Goal: Task Accomplishment & Management: Use online tool/utility

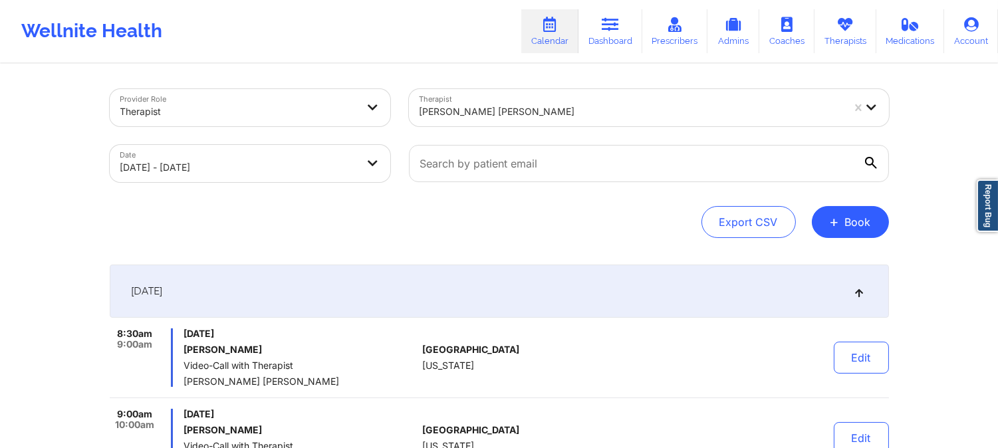
click at [536, 114] on div at bounding box center [630, 112] width 423 height 16
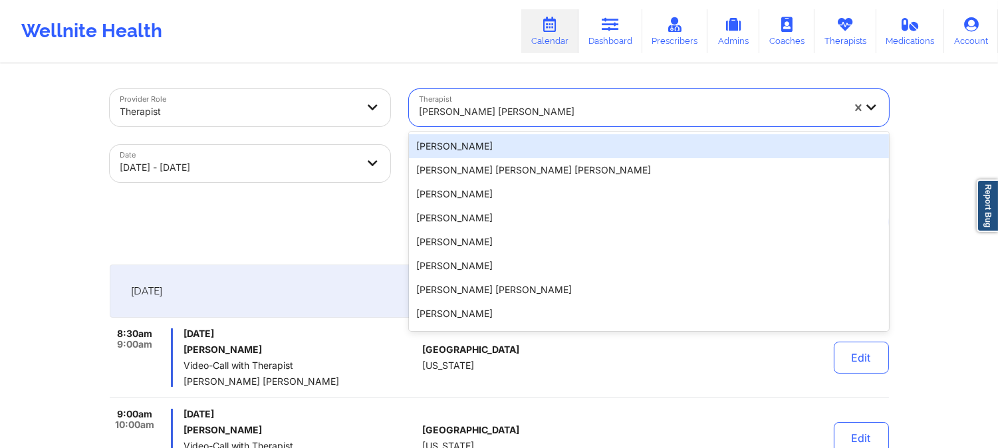
paste input "[PERSON_NAME] Fajinmi-[PERSON_NAME]"
type input "[PERSON_NAME] Fajinmi-[PERSON_NAME]"
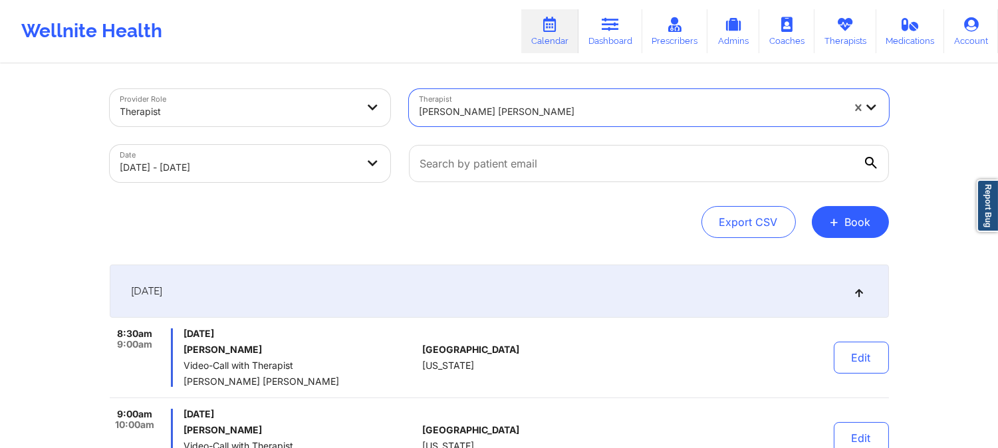
drag, startPoint x: 522, startPoint y: 114, endPoint x: 372, endPoint y: 102, distance: 150.0
click at [372, 102] on div "Provider Role Therapist Therapist [PERSON_NAME] [PERSON_NAME] Date [DATE] - [DA…" at bounding box center [499, 136] width 798 height 112
click at [483, 108] on div at bounding box center [630, 112] width 423 height 16
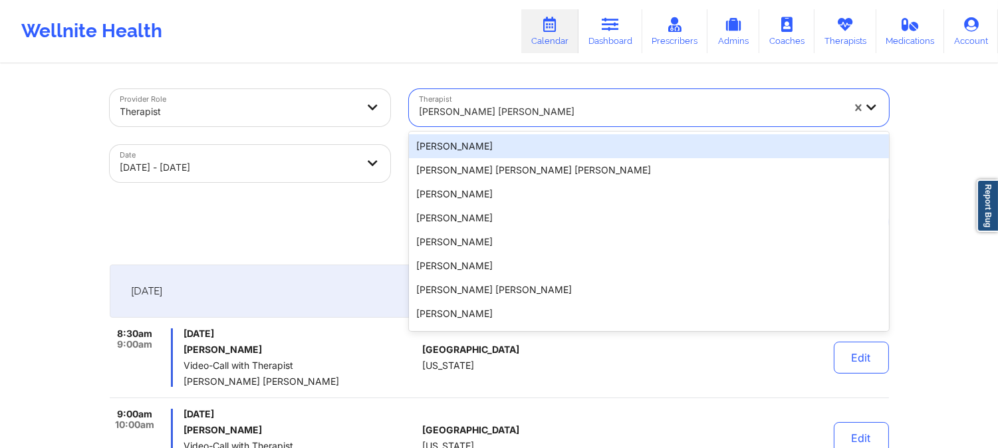
paste input "[PERSON_NAME]"
type input "[PERSON_NAME]"
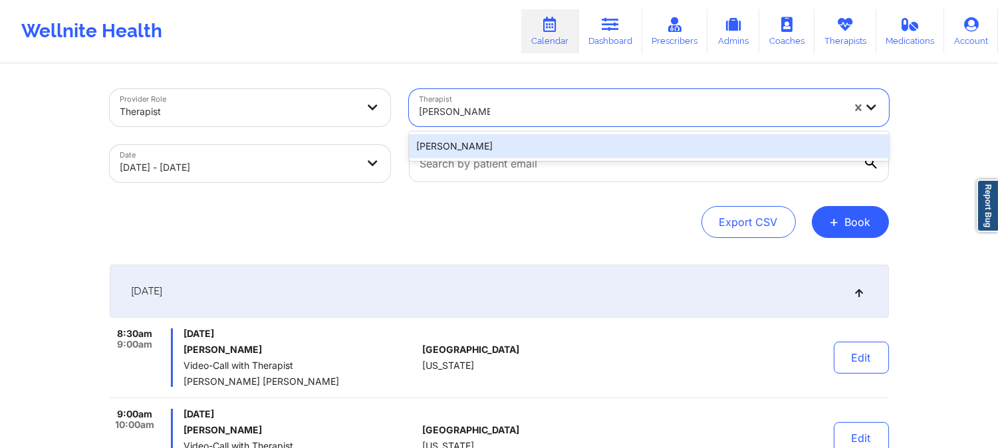
click at [574, 154] on div "[PERSON_NAME]" at bounding box center [649, 146] width 480 height 24
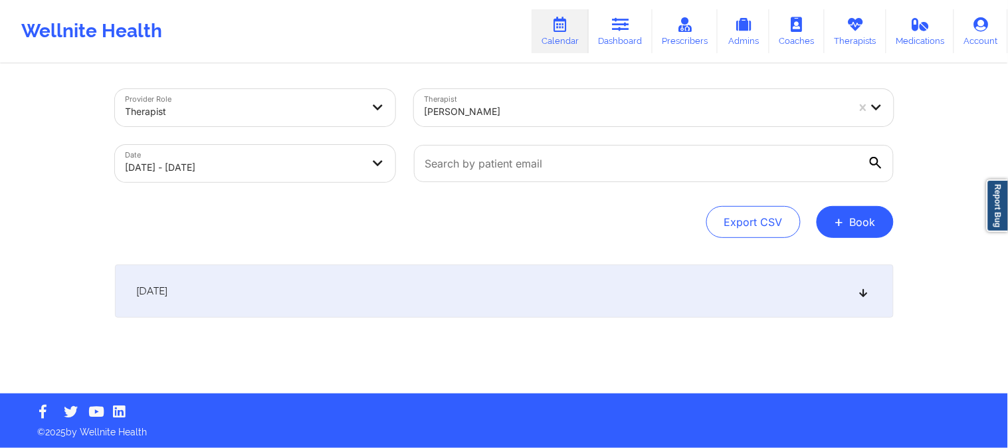
click at [527, 307] on div "[DATE]" at bounding box center [504, 291] width 779 height 53
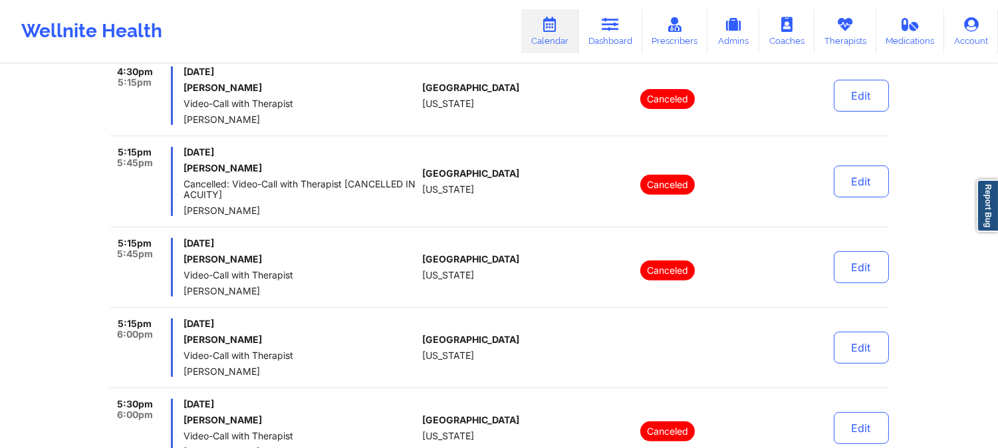
scroll to position [1107, 0]
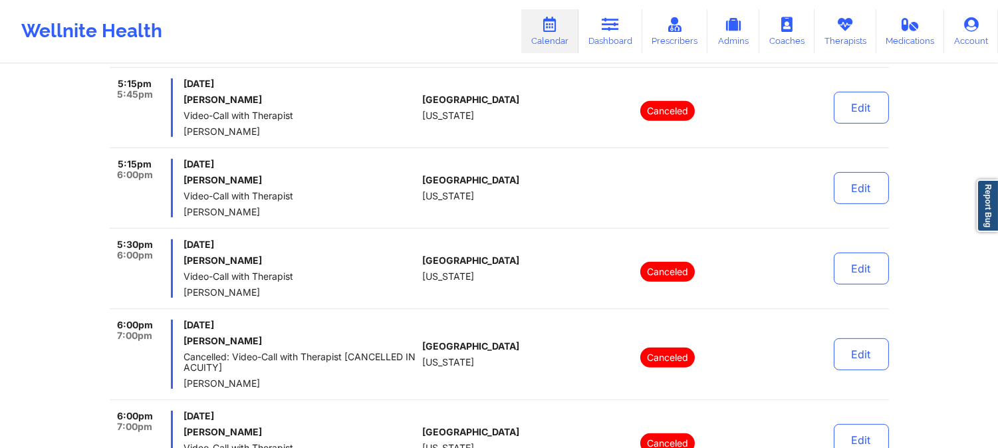
click at [419, 205] on div "5:15pm 6:00pm [DATE] [PERSON_NAME] Video-Call with Therapist [PERSON_NAME] [GEO…" at bounding box center [499, 194] width 779 height 70
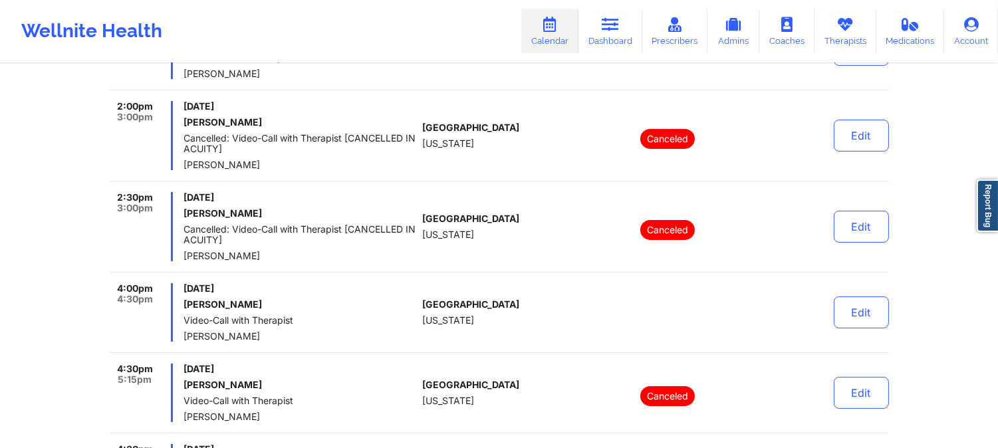
scroll to position [516, 0]
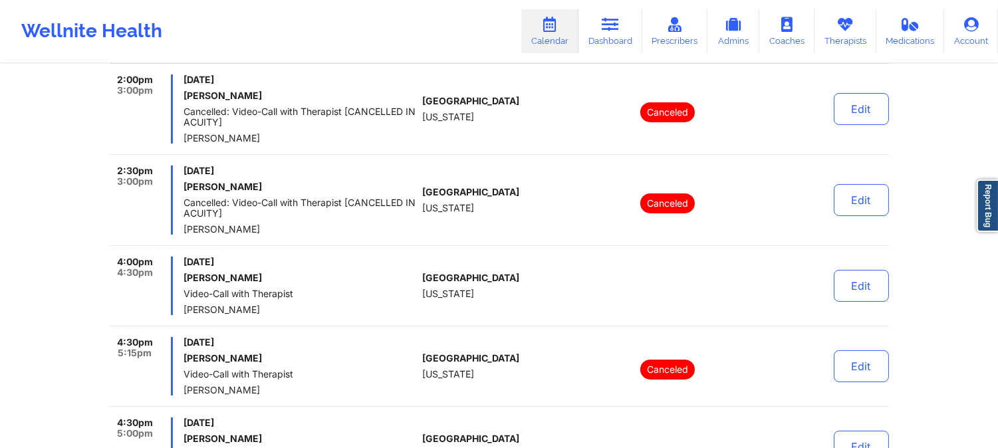
drag, startPoint x: 435, startPoint y: 206, endPoint x: 452, endPoint y: 221, distance: 22.6
click at [435, 207] on span "[US_STATE]" at bounding box center [448, 208] width 52 height 11
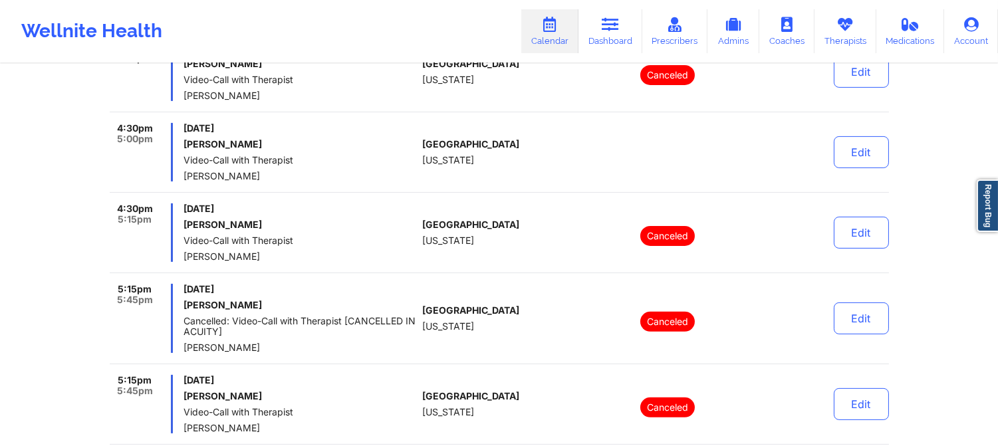
scroll to position [812, 0]
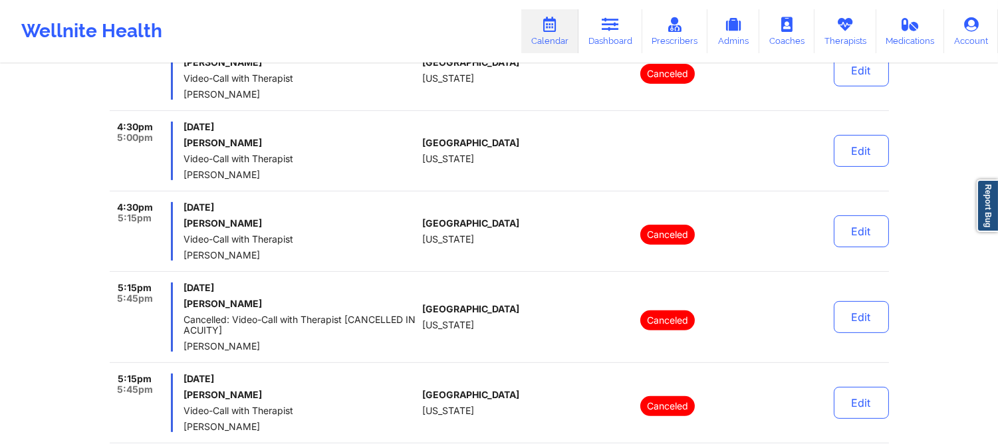
click at [303, 154] on span "Video-Call with Therapist" at bounding box center [299, 159] width 233 height 11
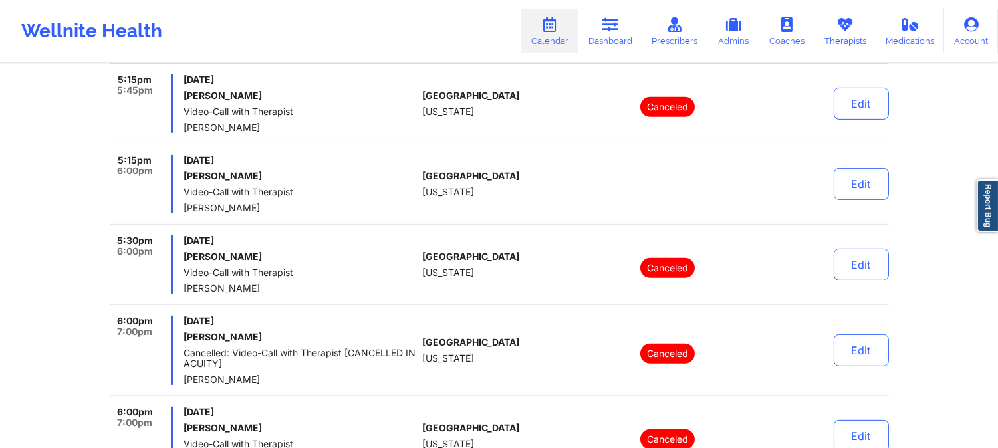
scroll to position [1107, 0]
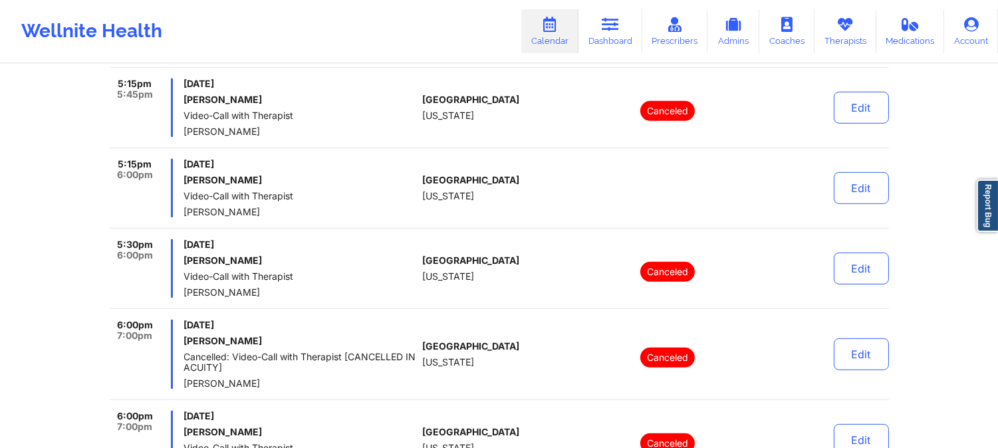
click at [453, 216] on div "[GEOGRAPHIC_DATA] [US_STATE]" at bounding box center [496, 188] width 148 height 58
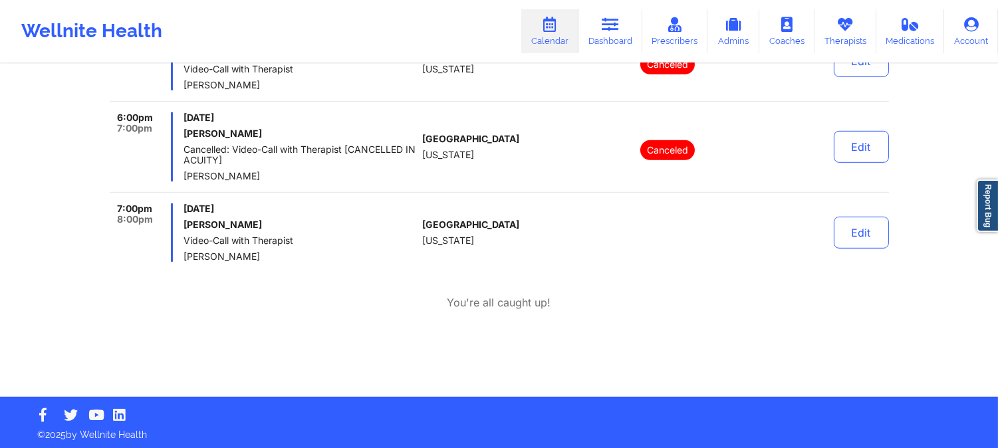
scroll to position [1570, 0]
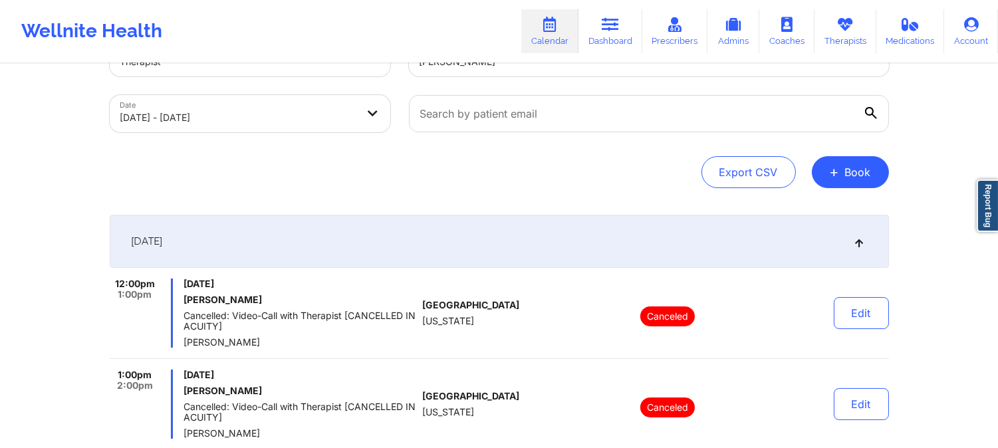
scroll to position [0, 0]
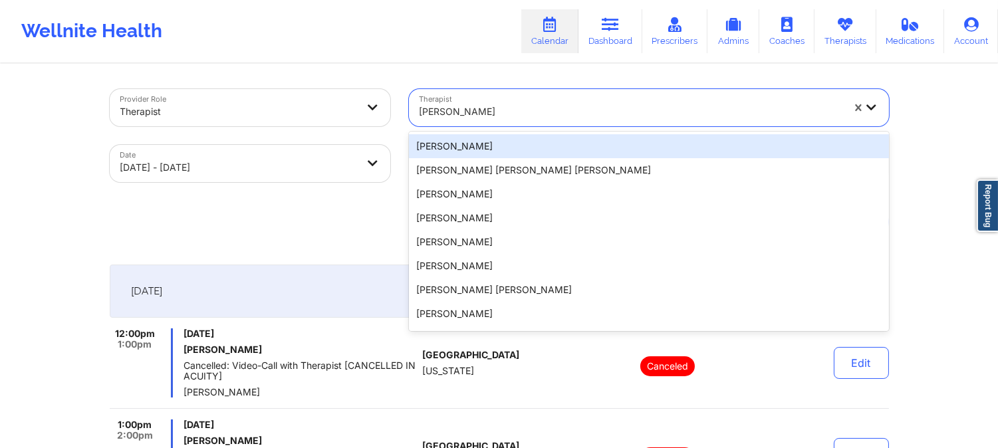
click at [548, 120] on div "[PERSON_NAME]" at bounding box center [630, 111] width 423 height 29
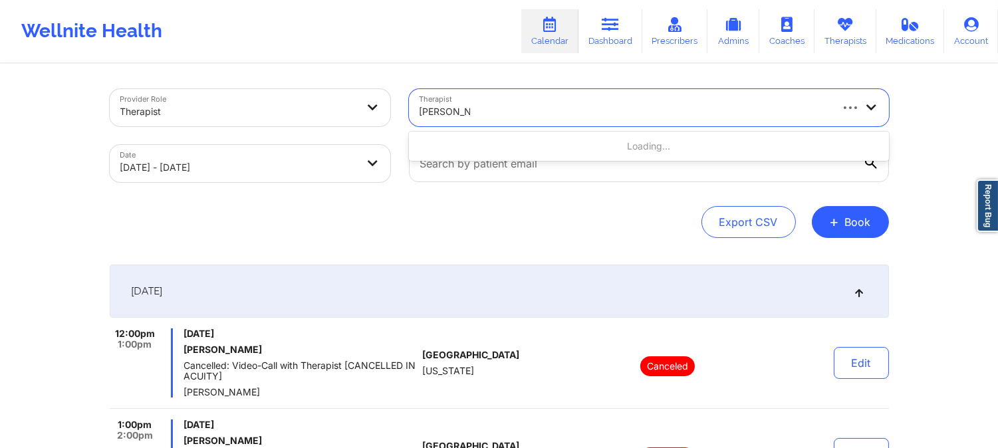
type input "[PERSON_NAME]"
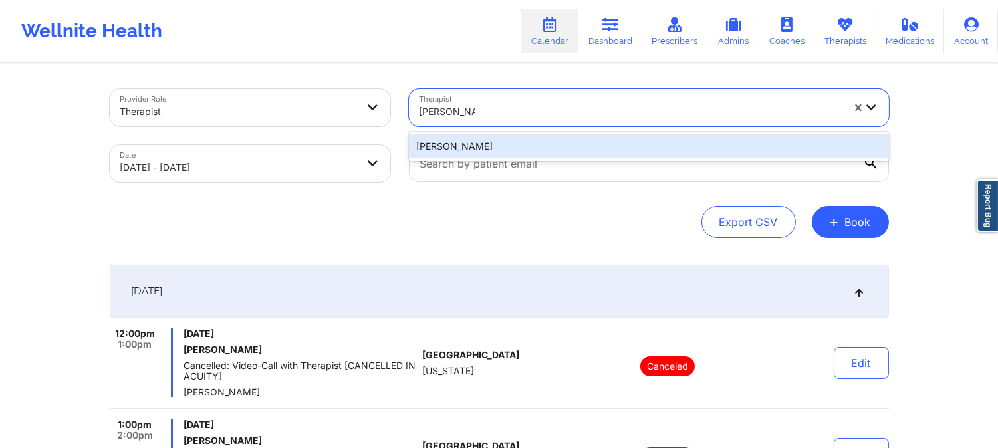
click at [548, 148] on div "[PERSON_NAME]" at bounding box center [649, 146] width 480 height 24
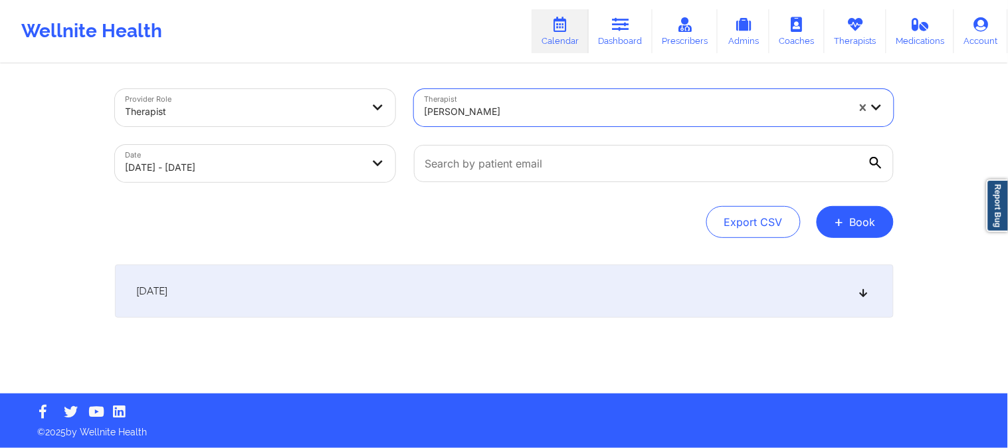
click at [492, 300] on div "[DATE]" at bounding box center [504, 291] width 779 height 53
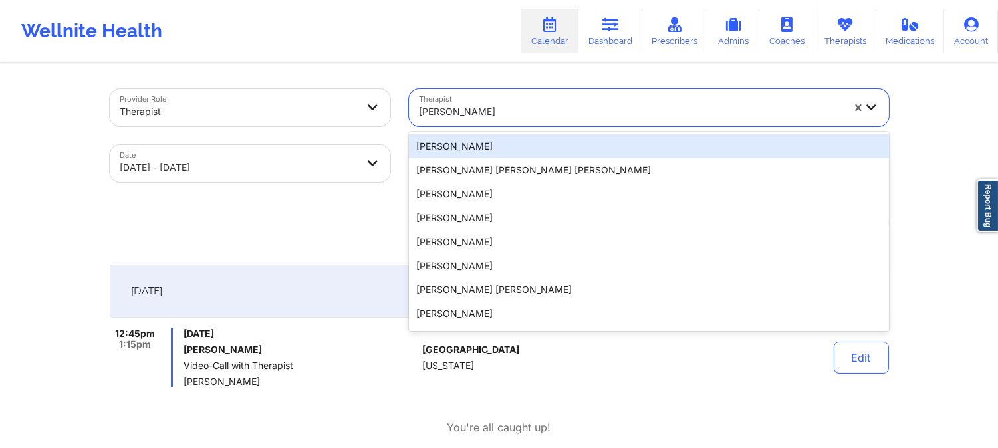
click at [567, 112] on div at bounding box center [630, 112] width 423 height 16
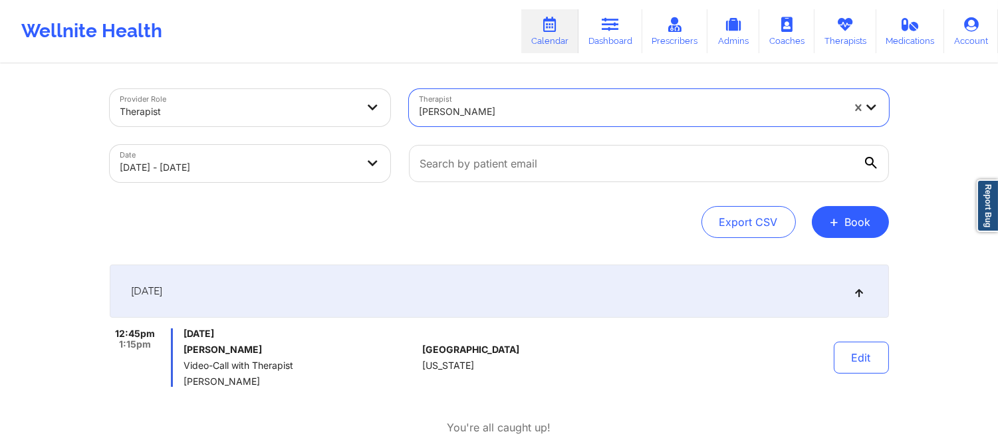
paste input "[PERSON_NAME]"
type input "[PERSON_NAME]"
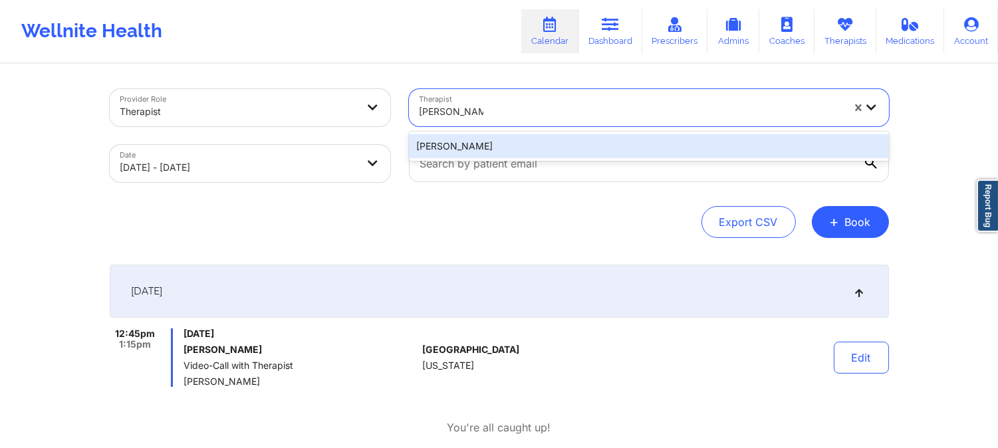
click at [548, 145] on div "[PERSON_NAME]" at bounding box center [649, 146] width 480 height 24
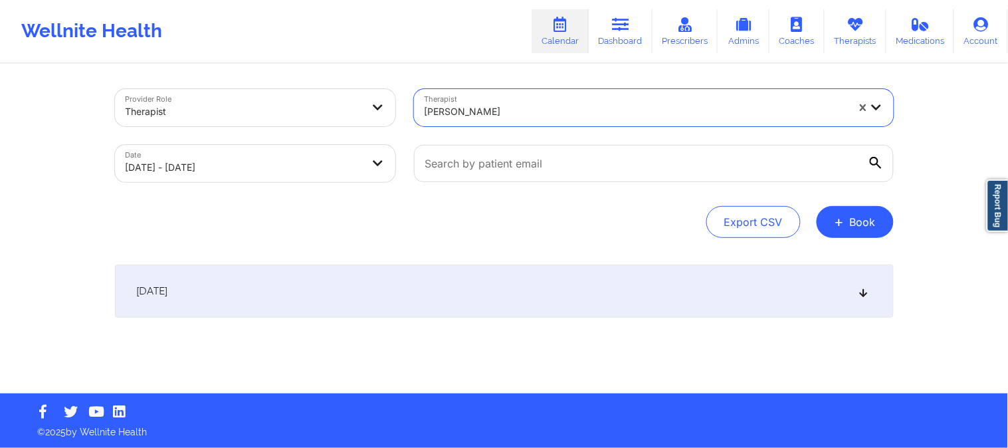
click at [532, 284] on div "[DATE]" at bounding box center [504, 291] width 779 height 53
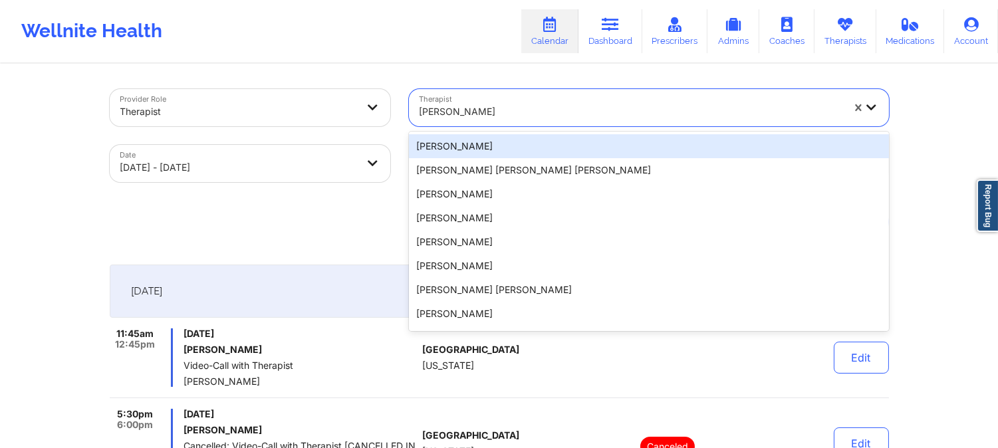
click at [542, 121] on div "[PERSON_NAME]" at bounding box center [630, 111] width 423 height 29
paste input "[PERSON_NAME]"
type input "[PERSON_NAME]"
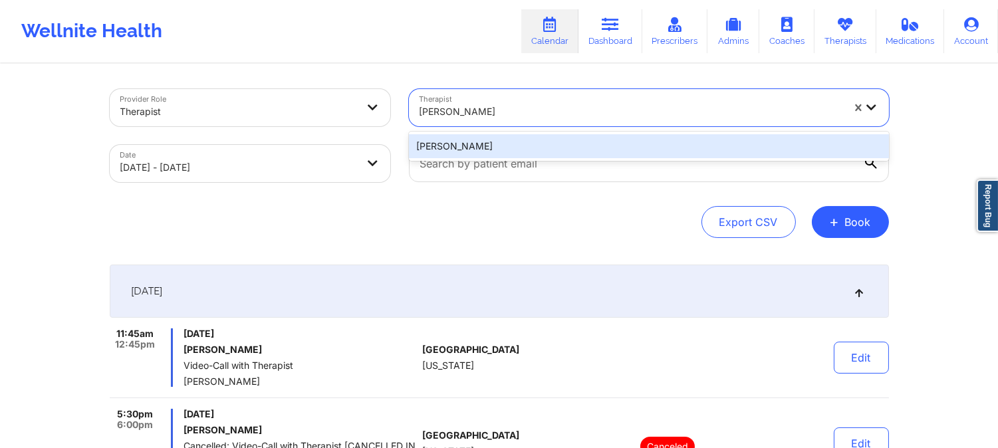
click at [516, 137] on div "[PERSON_NAME]" at bounding box center [649, 146] width 480 height 24
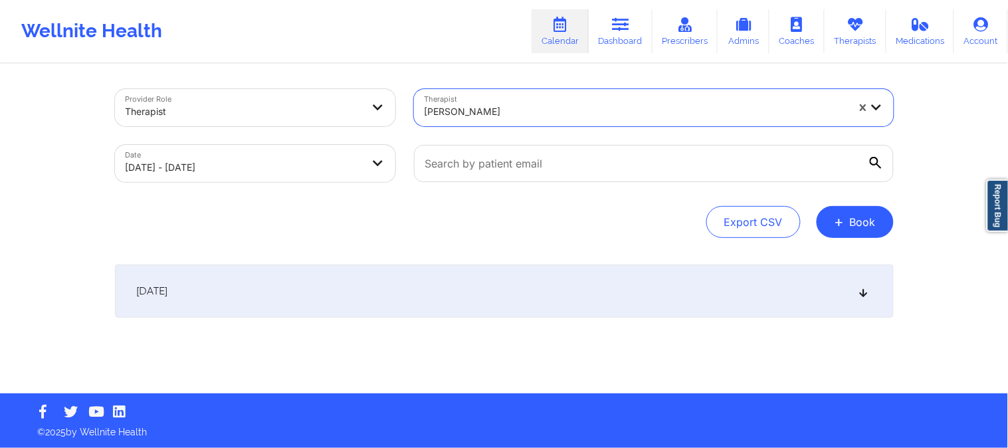
click at [530, 296] on div "[DATE]" at bounding box center [504, 291] width 779 height 53
click at [615, 277] on div "[DATE]" at bounding box center [504, 291] width 779 height 53
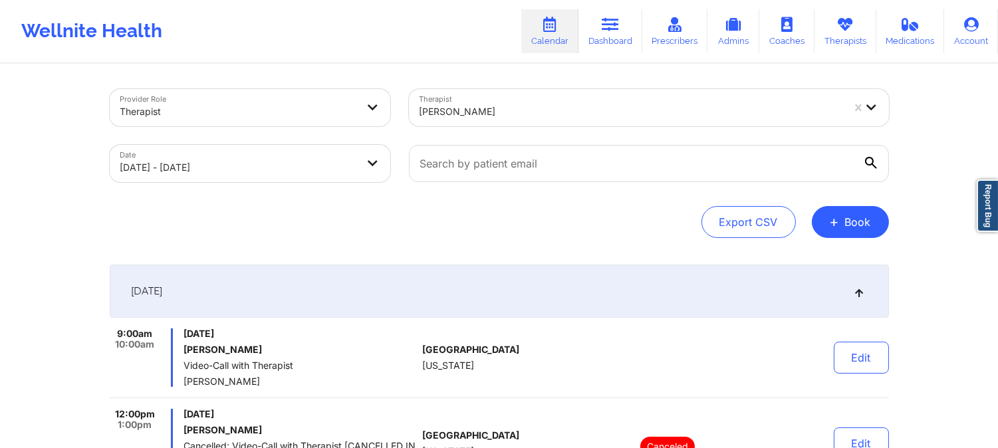
click at [497, 97] on div "[PERSON_NAME]" at bounding box center [630, 111] width 423 height 29
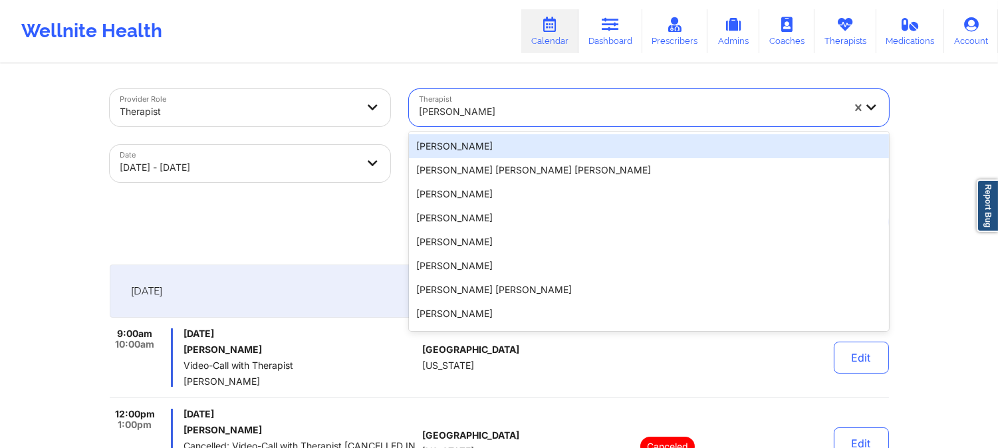
paste input "[PERSON_NAME]"
type input "[PERSON_NAME]"
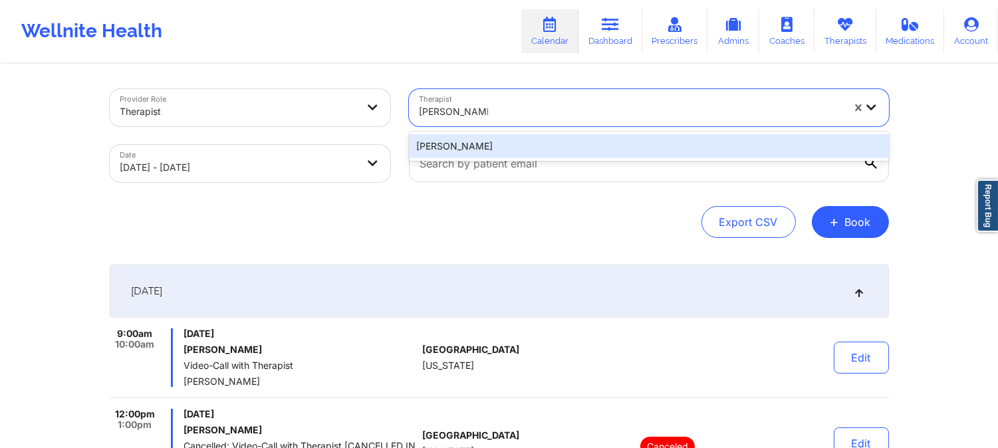
click at [529, 143] on div "[PERSON_NAME]" at bounding box center [649, 146] width 480 height 24
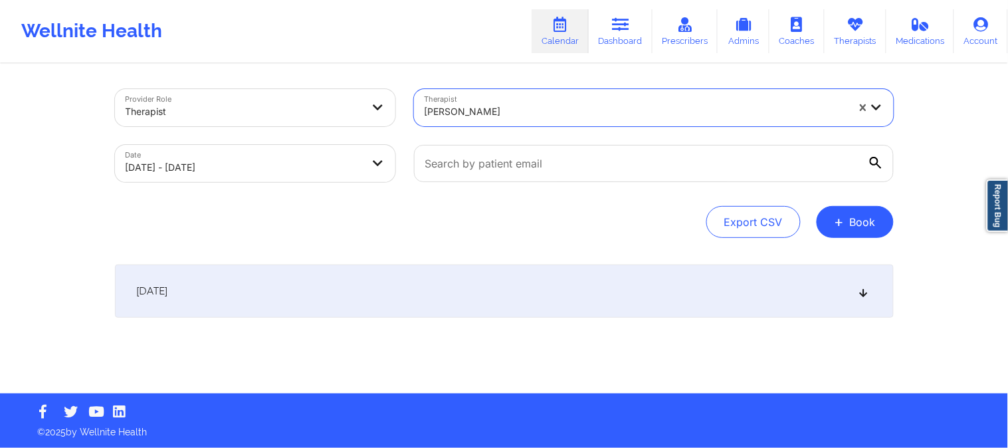
click at [553, 288] on div "[DATE]" at bounding box center [504, 291] width 779 height 53
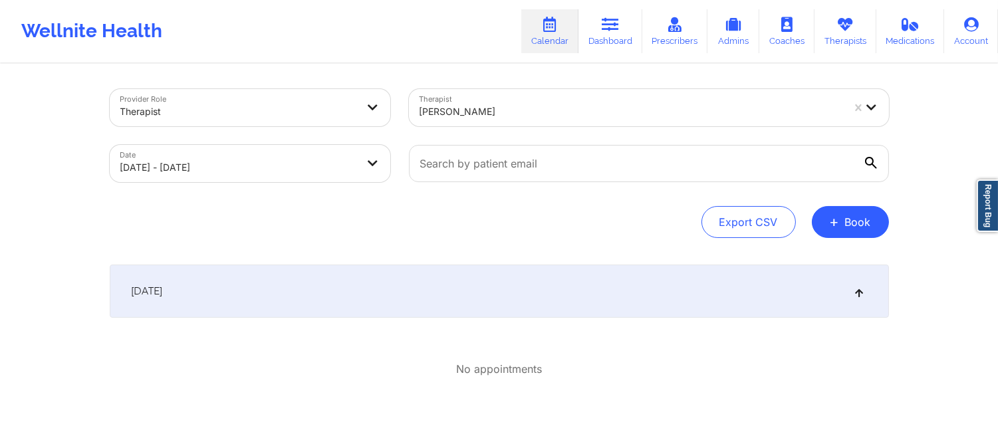
click at [554, 100] on div "[PERSON_NAME]" at bounding box center [630, 111] width 423 height 29
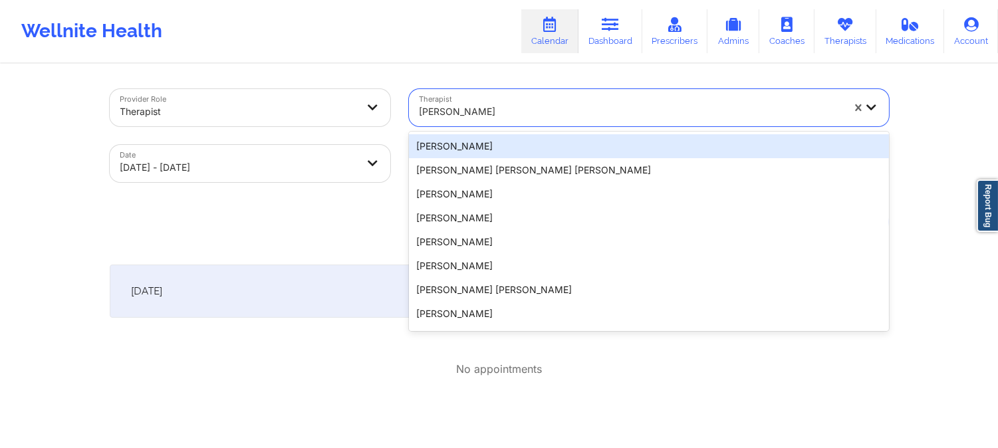
paste input "[PERSON_NAME]"
type input "[PERSON_NAME]"
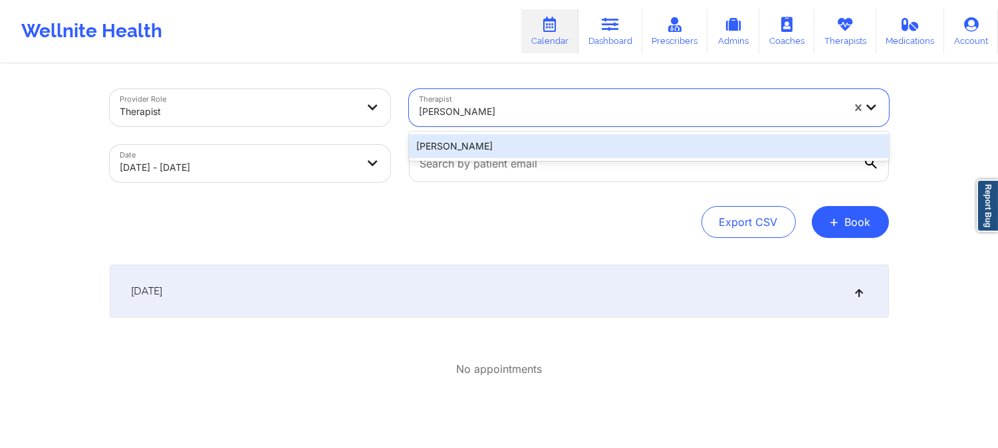
click at [563, 146] on div "[PERSON_NAME]" at bounding box center [649, 146] width 480 height 24
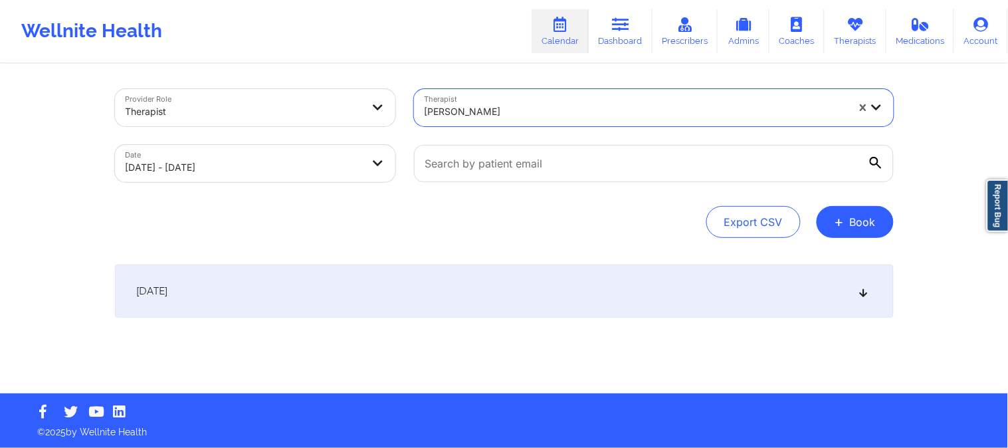
click at [526, 280] on div "[DATE]" at bounding box center [504, 291] width 779 height 53
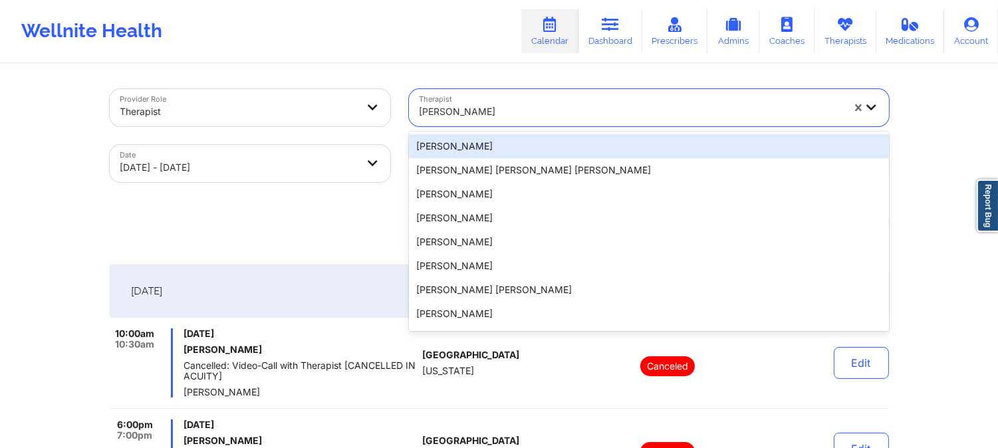
click at [532, 110] on div at bounding box center [630, 112] width 423 height 16
paste input "Aquarius [PERSON_NAME]"
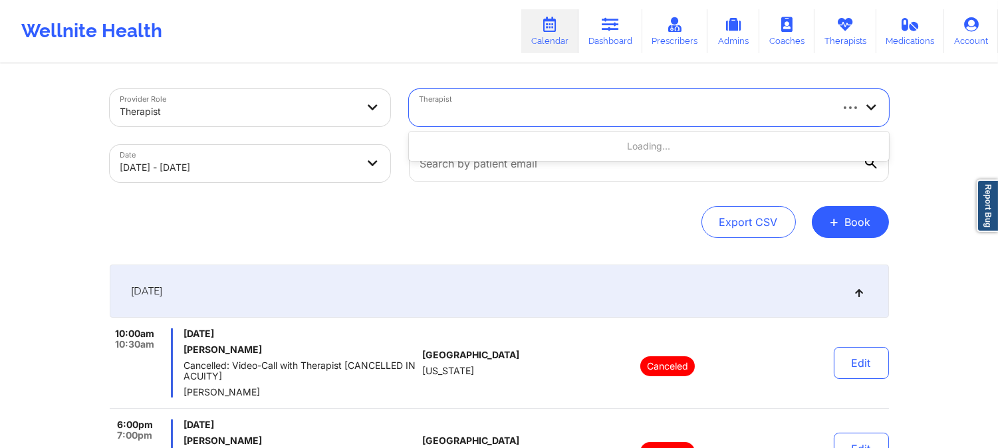
type input "Aquarius [PERSON_NAME]"
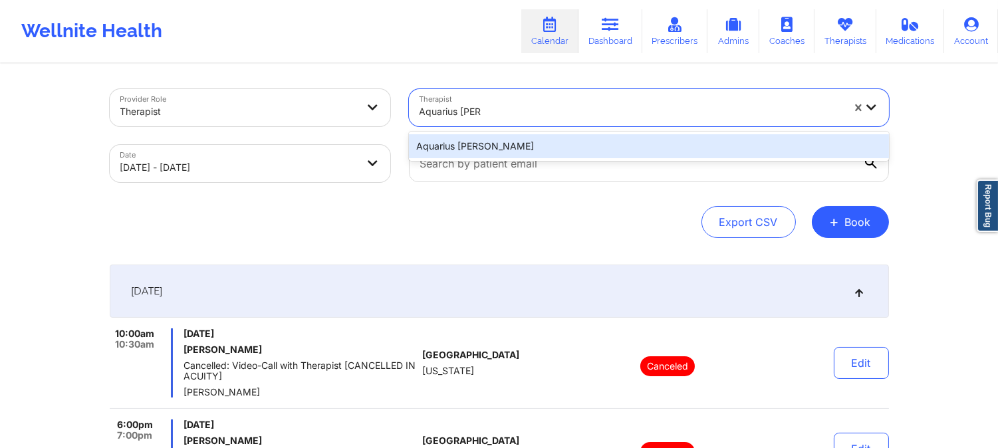
click at [530, 135] on div "Aquarius [PERSON_NAME]" at bounding box center [649, 146] width 480 height 24
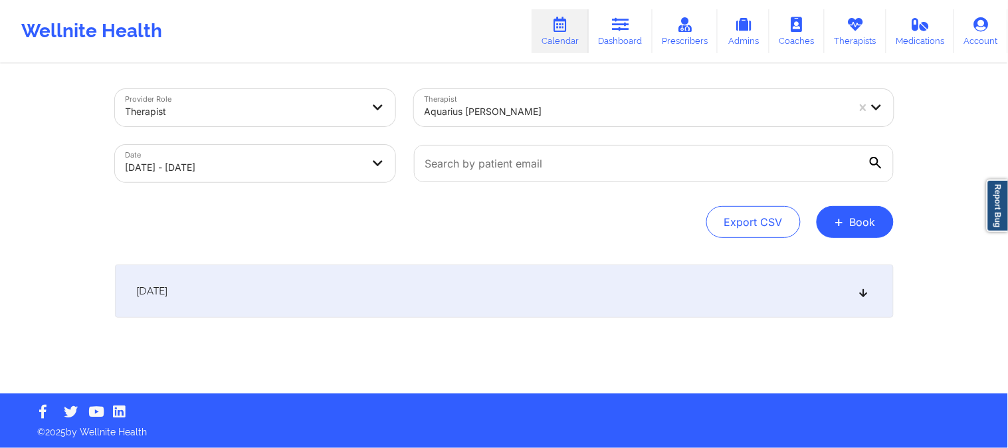
click at [513, 278] on div "[DATE]" at bounding box center [504, 291] width 779 height 53
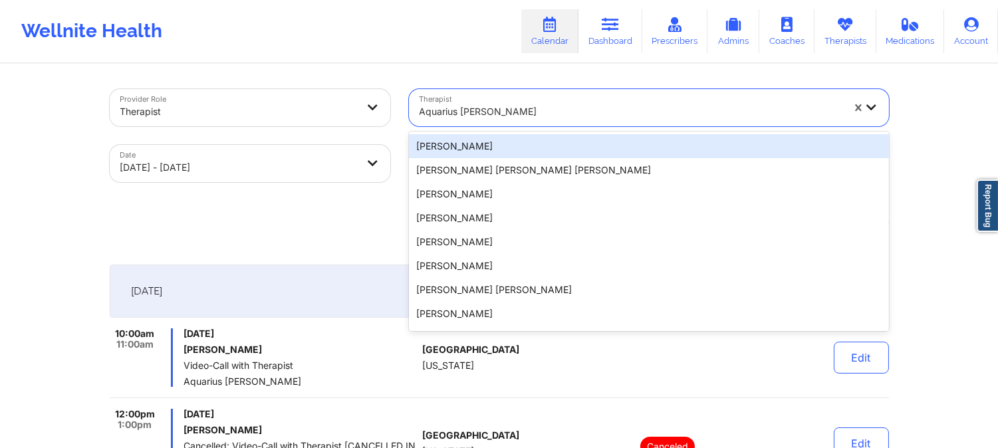
click at [562, 114] on div at bounding box center [630, 112] width 423 height 16
paste input "[PERSON_NAME]"
type input "[PERSON_NAME]"
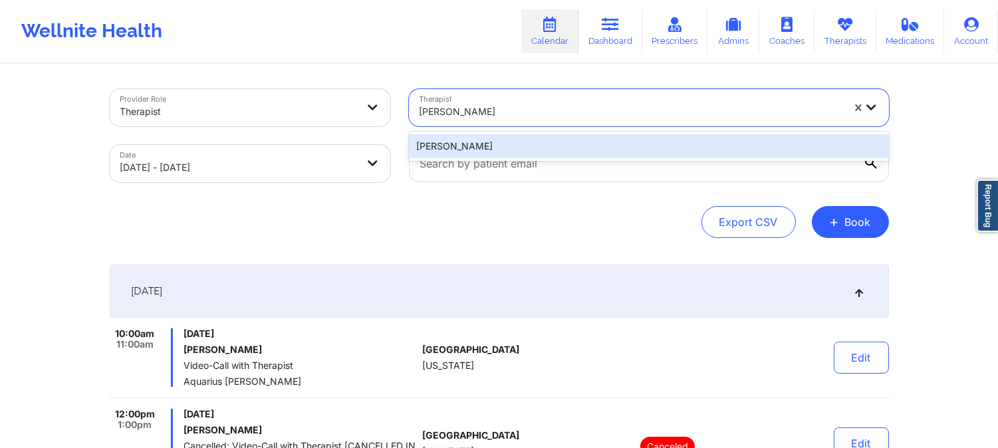
click at [535, 146] on div "[PERSON_NAME]" at bounding box center [649, 146] width 480 height 24
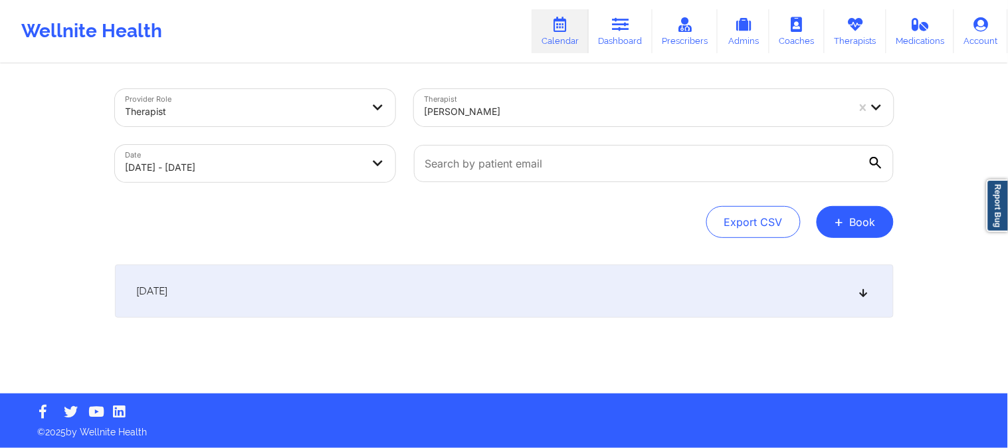
click at [518, 280] on div "[DATE]" at bounding box center [504, 291] width 779 height 53
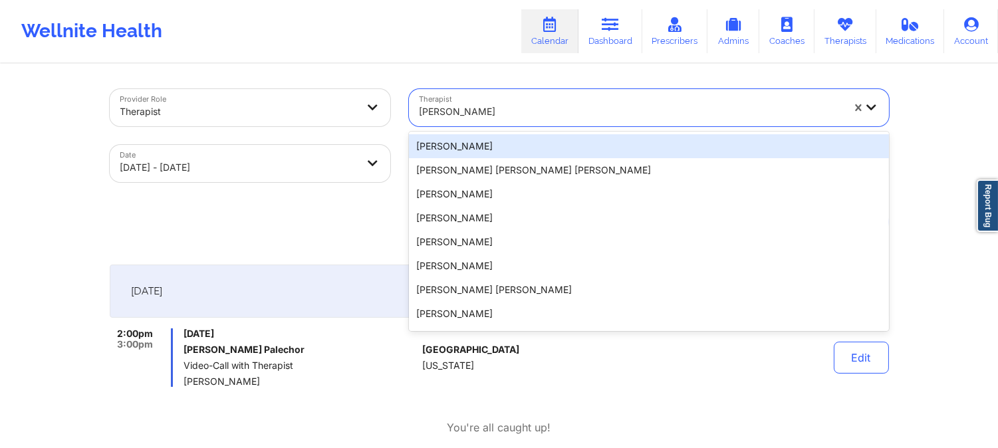
click at [496, 111] on div at bounding box center [630, 112] width 423 height 16
paste input "[PERSON_NAME]"
type input "[PERSON_NAME]"
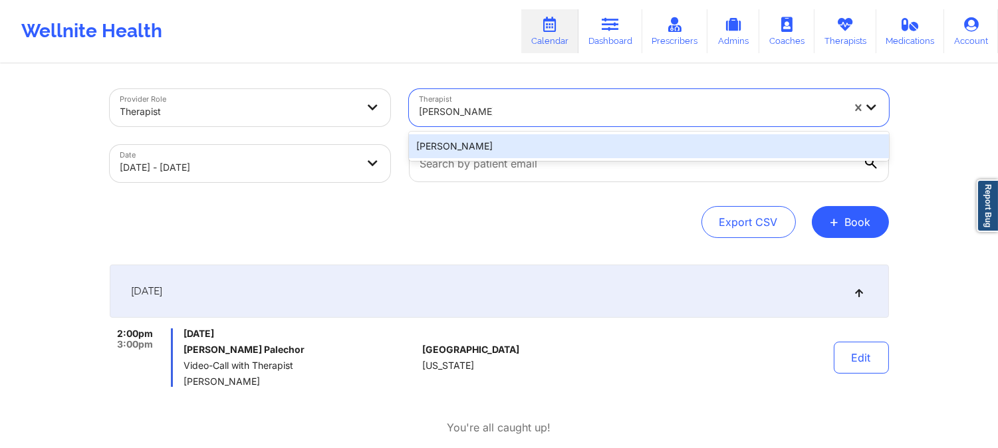
click at [517, 143] on div "[PERSON_NAME]" at bounding box center [649, 146] width 480 height 24
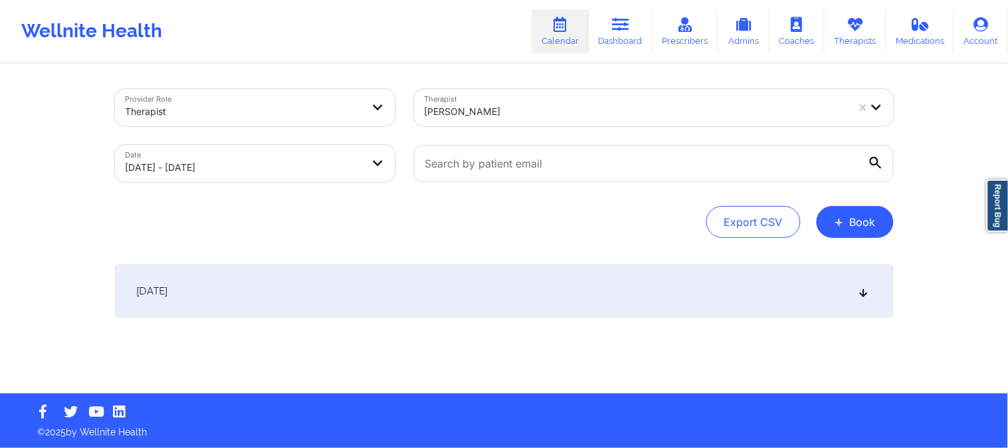
click at [496, 291] on div "[DATE]" at bounding box center [504, 291] width 779 height 53
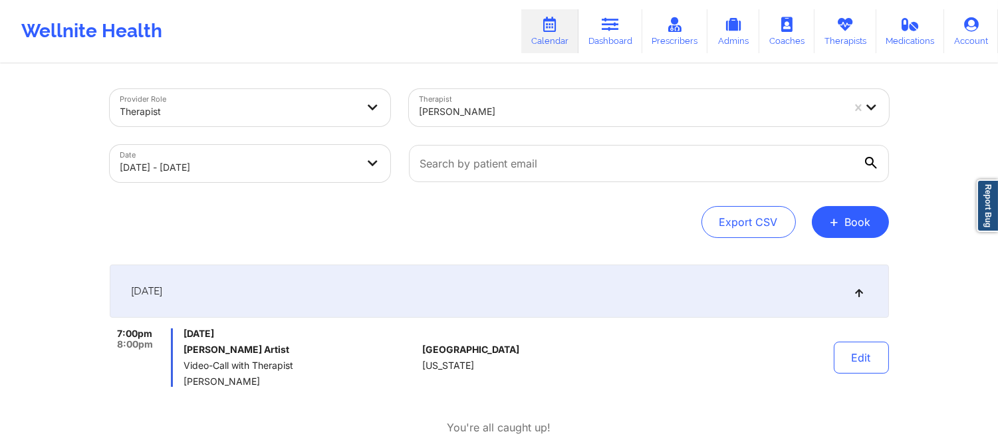
click at [473, 120] on div "[PERSON_NAME]" at bounding box center [630, 111] width 423 height 29
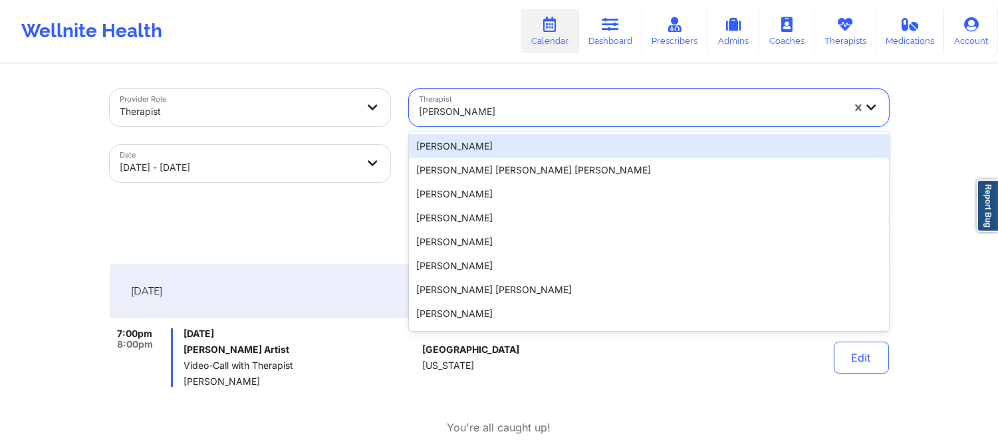
paste input "[PERSON_NAME]"
type input "[PERSON_NAME]"
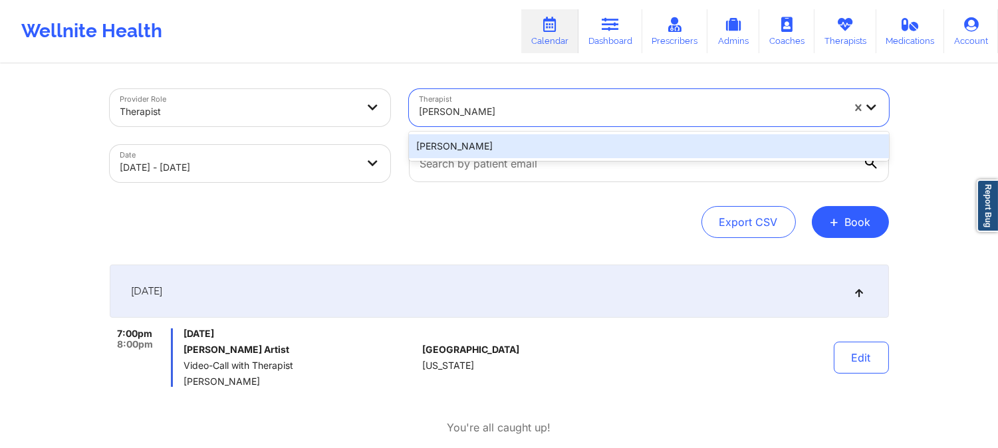
click at [528, 142] on div "[PERSON_NAME]" at bounding box center [649, 146] width 480 height 24
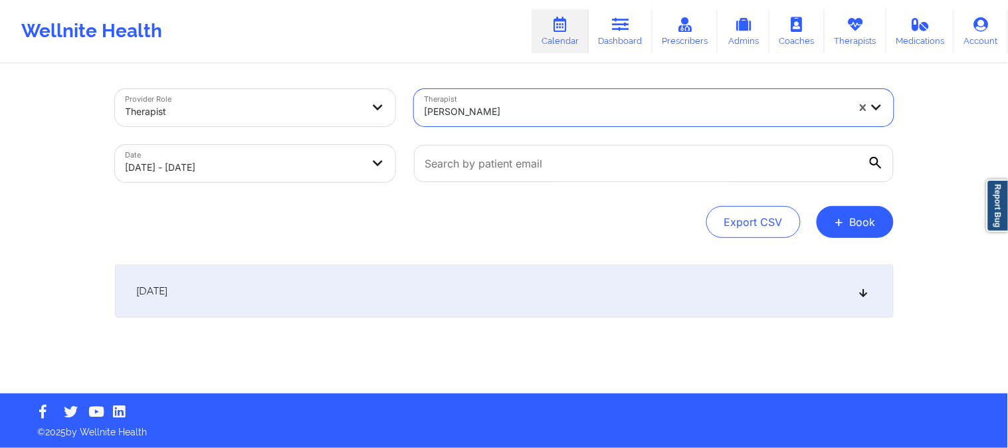
click at [555, 294] on div "[DATE]" at bounding box center [504, 291] width 779 height 53
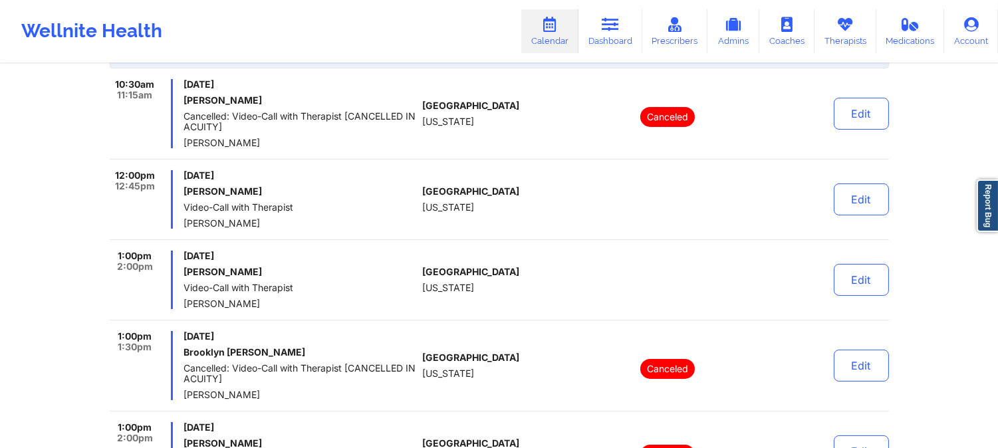
scroll to position [300, 0]
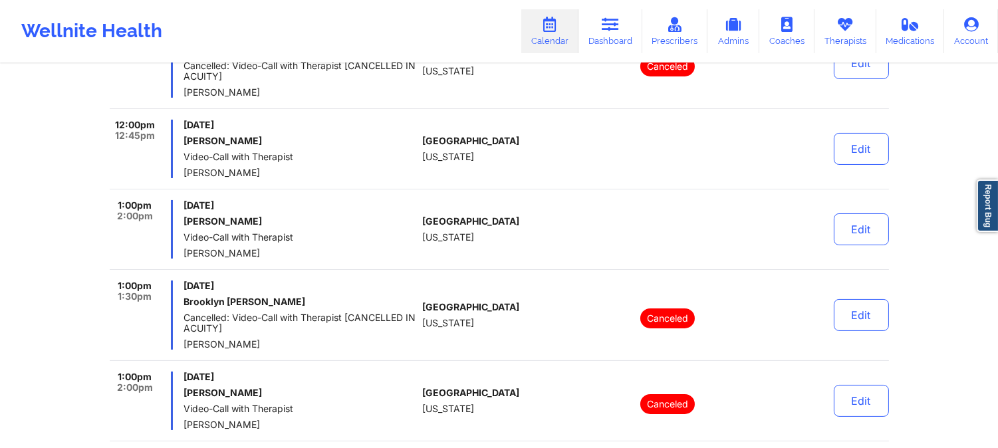
click at [476, 202] on div "[GEOGRAPHIC_DATA] [US_STATE]" at bounding box center [496, 229] width 148 height 58
click at [530, 200] on div "[GEOGRAPHIC_DATA] [US_STATE]" at bounding box center [496, 229] width 148 height 58
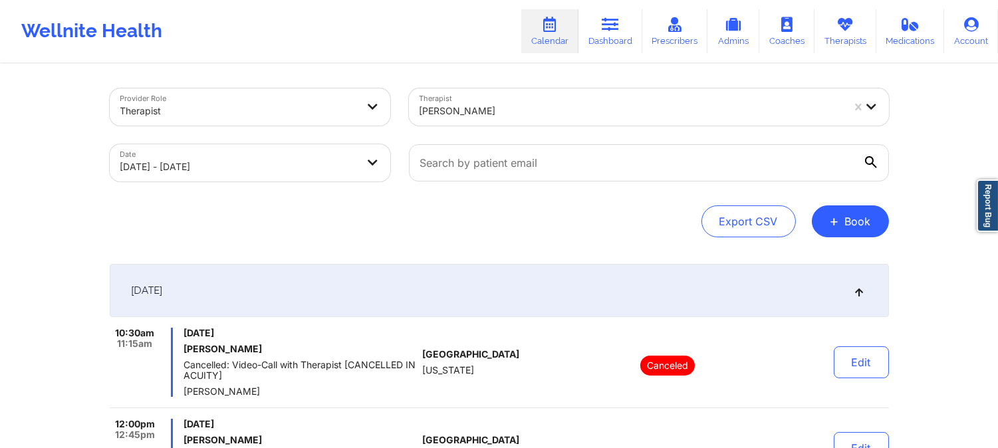
scroll to position [0, 0]
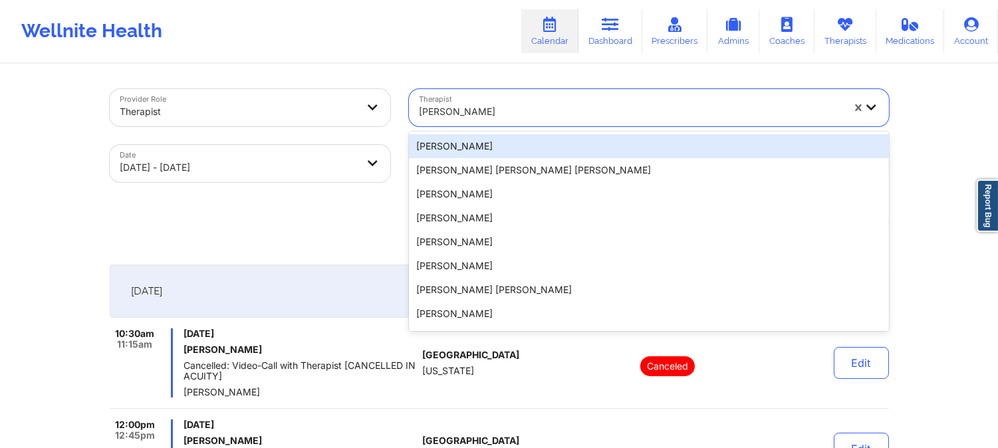
click at [462, 105] on div at bounding box center [630, 112] width 423 height 16
paste input "[PERSON_NAME]"
type input "[PERSON_NAME]"
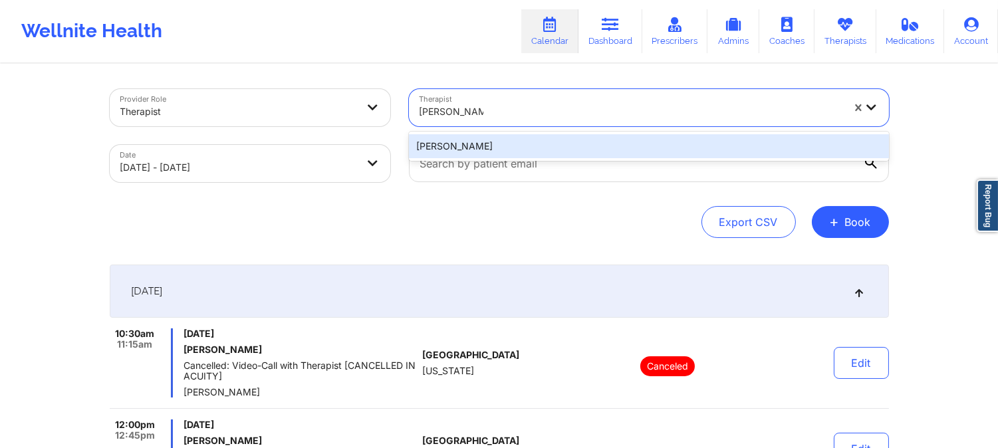
click at [540, 155] on div "[PERSON_NAME]" at bounding box center [649, 146] width 480 height 24
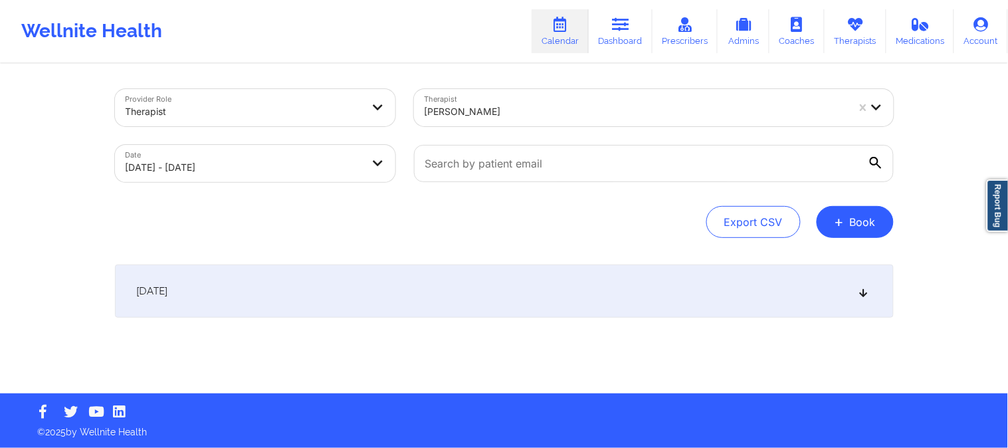
click at [528, 304] on div "[DATE]" at bounding box center [504, 291] width 779 height 53
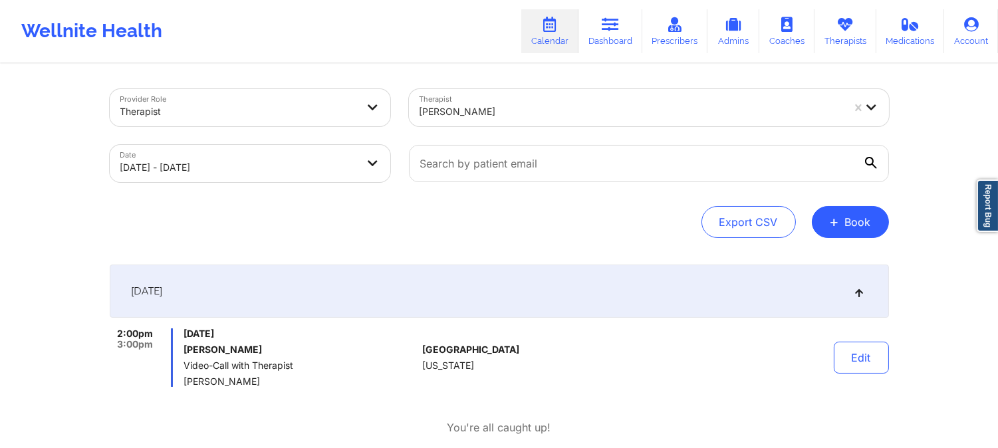
click at [509, 110] on div at bounding box center [630, 112] width 423 height 16
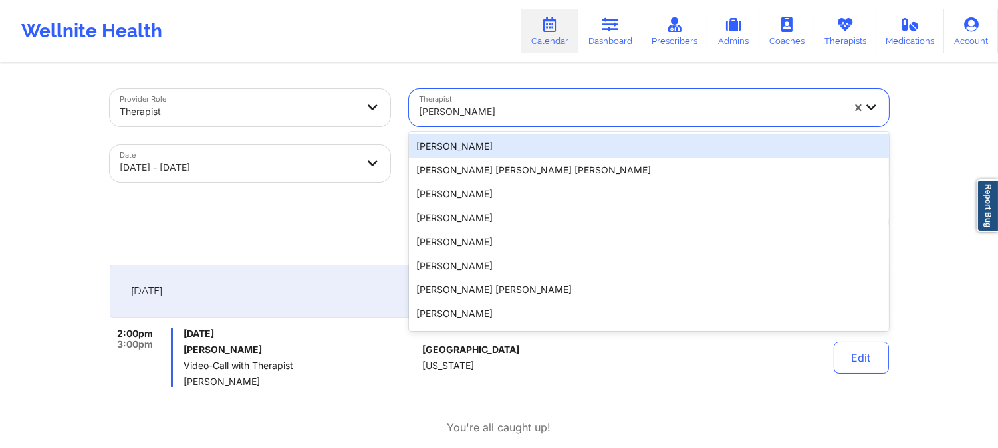
paste input "[PERSON_NAME]"
type input "[PERSON_NAME]"
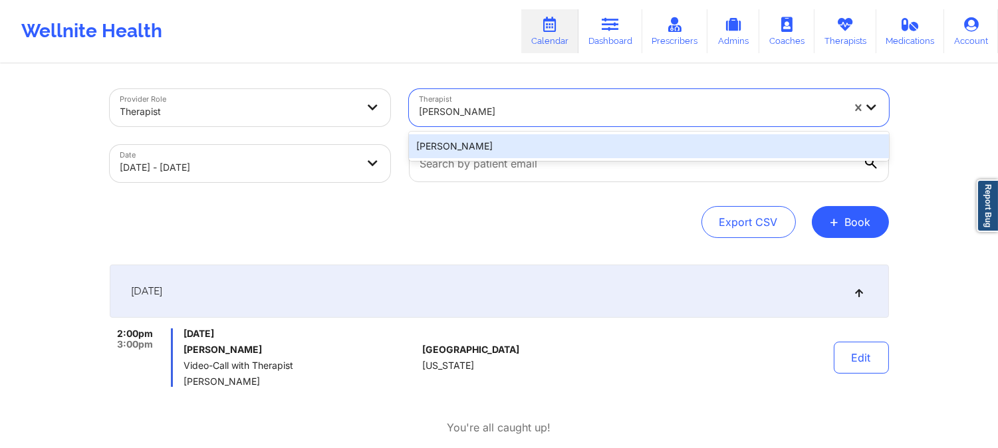
click at [516, 145] on div "[PERSON_NAME]" at bounding box center [649, 146] width 480 height 24
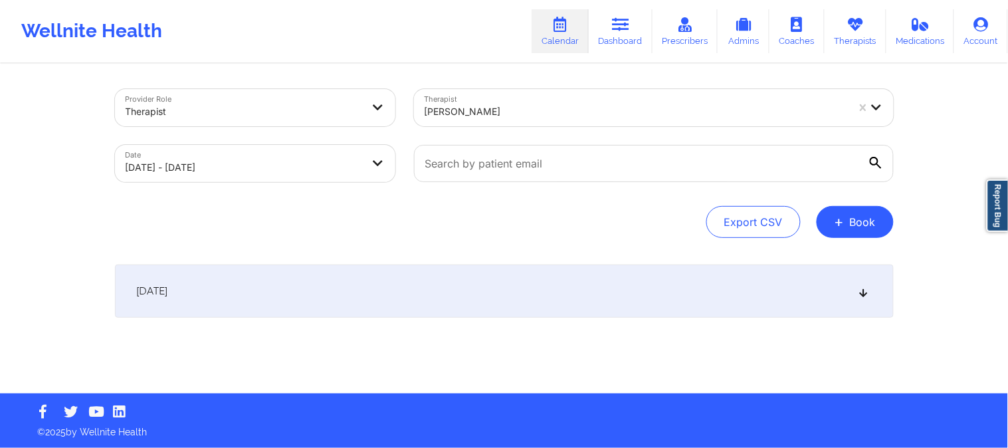
click at [496, 275] on div "[DATE]" at bounding box center [504, 291] width 779 height 53
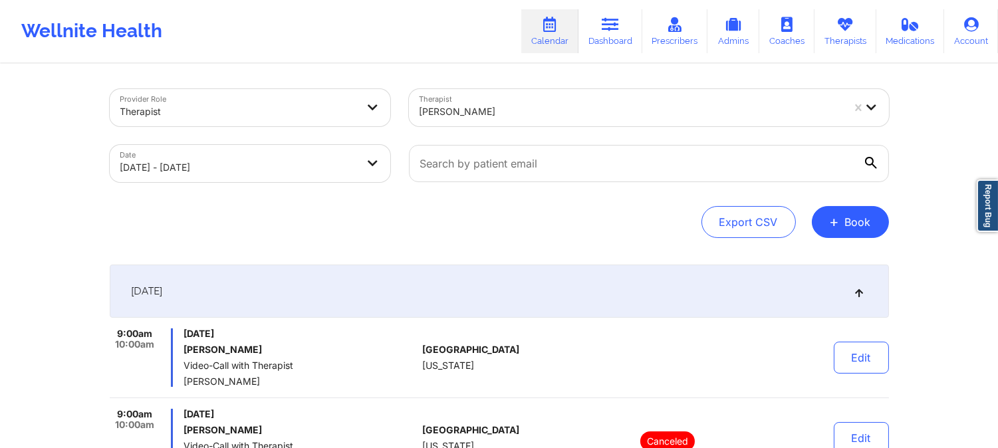
click at [559, 110] on div at bounding box center [630, 112] width 423 height 16
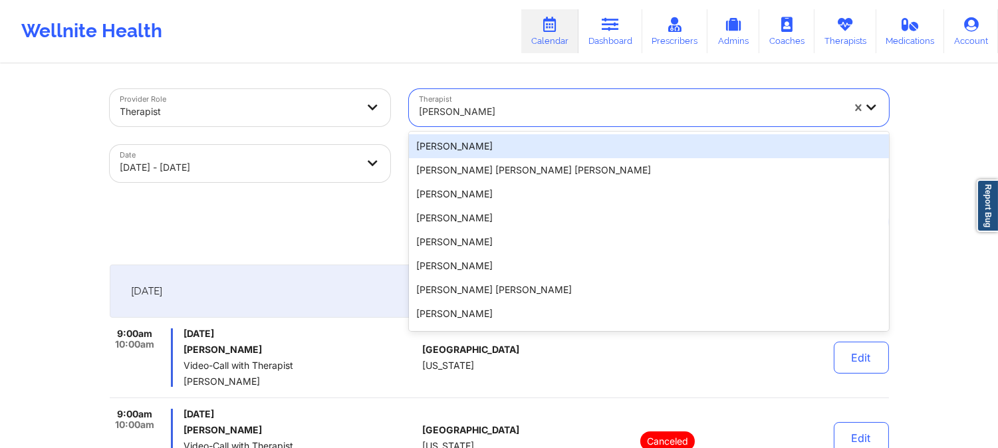
paste input "[PERSON_NAME]"
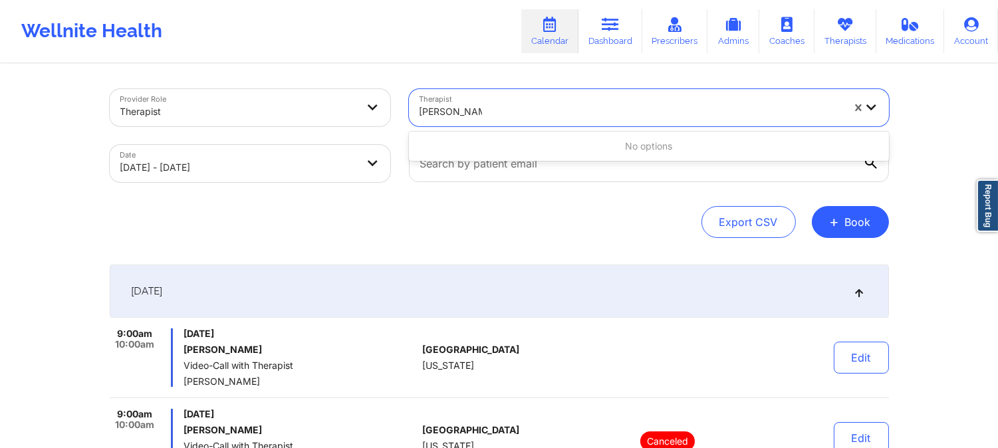
type input "[PERSON_NAME]"
click at [473, 110] on div at bounding box center [630, 112] width 423 height 16
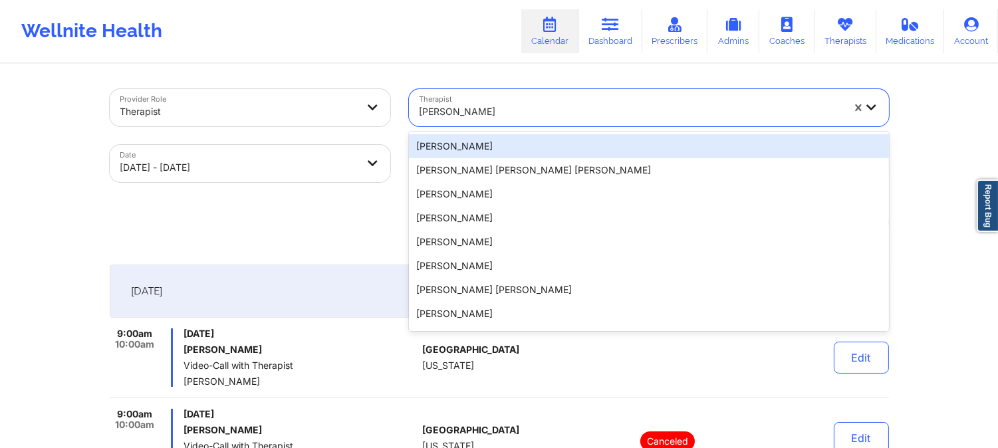
paste input "[PERSON_NAME]"
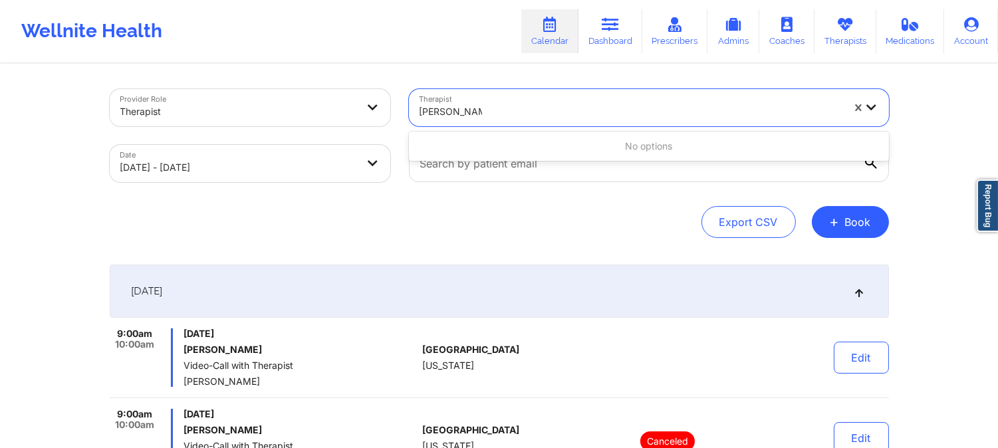
click at [441, 110] on input "[PERSON_NAME]" at bounding box center [450, 111] width 62 height 13
type input "[PERSON_NAME]"
click at [492, 97] on div "[PERSON_NAME]" at bounding box center [630, 111] width 423 height 29
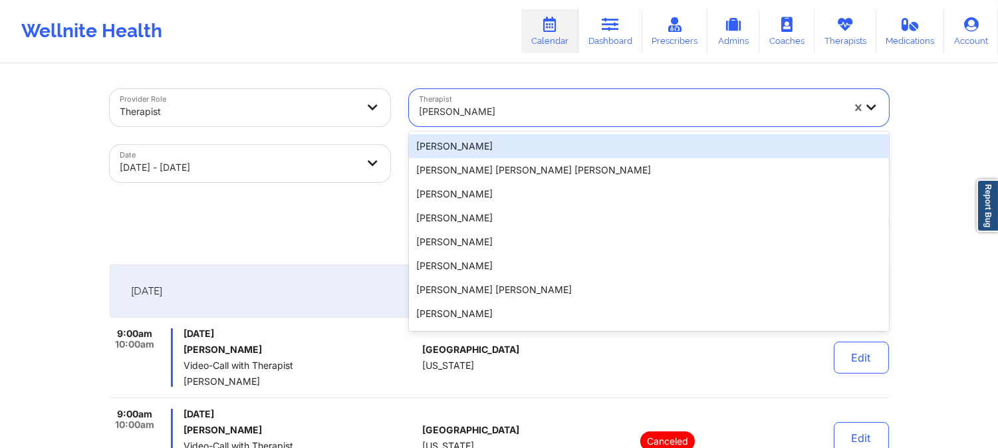
paste input "C [PERSON_NAME][US_STATE]"
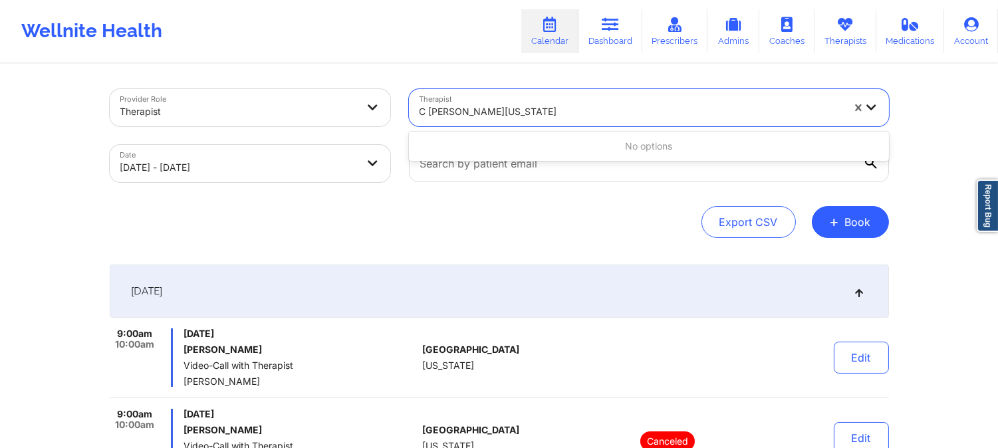
drag, startPoint x: 429, startPoint y: 110, endPoint x: 391, endPoint y: 106, distance: 38.0
click at [391, 106] on div "Provider Role Therapist Therapist Use Up and Down to choose options, press Ente…" at bounding box center [499, 136] width 798 height 112
drag, startPoint x: 451, startPoint y: 110, endPoint x: 614, endPoint y: 117, distance: 163.0
click at [614, 117] on div "[PERSON_NAME][US_STATE]" at bounding box center [630, 112] width 423 height 16
type input "R"
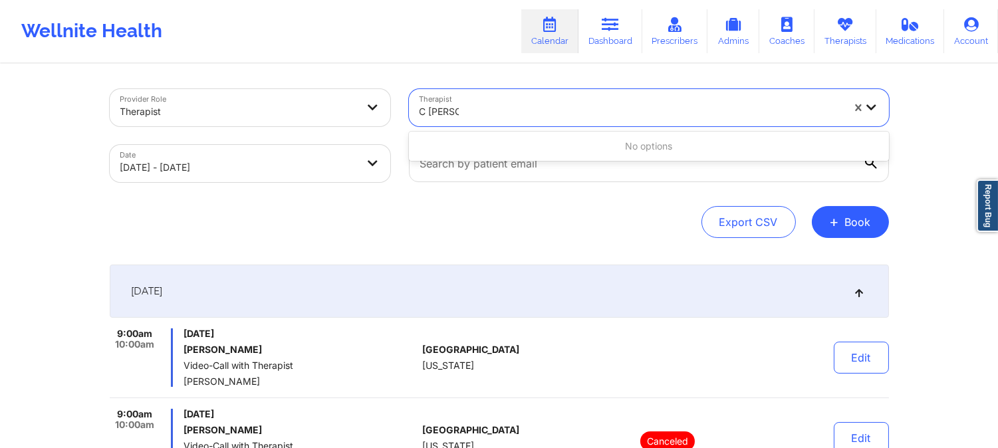
type input "C [PERSON_NAME]"
click at [516, 106] on div at bounding box center [630, 112] width 423 height 16
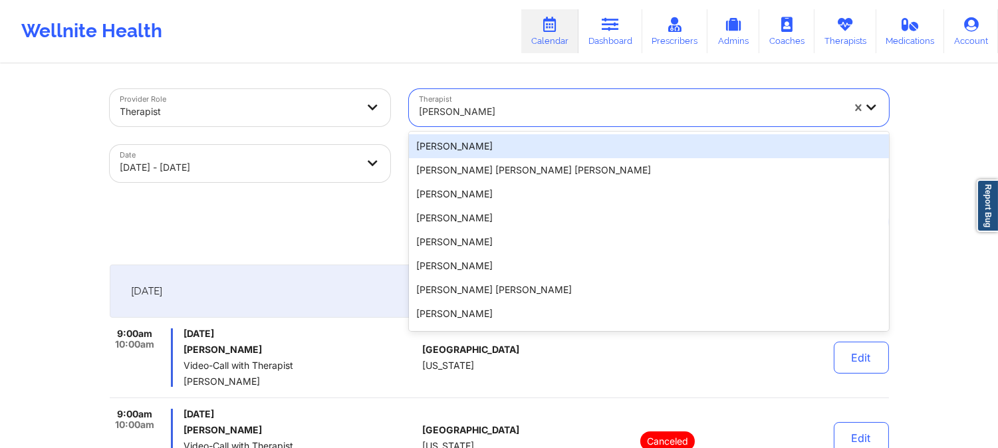
paste input "[PERSON_NAME]"
type input "[PERSON_NAME]"
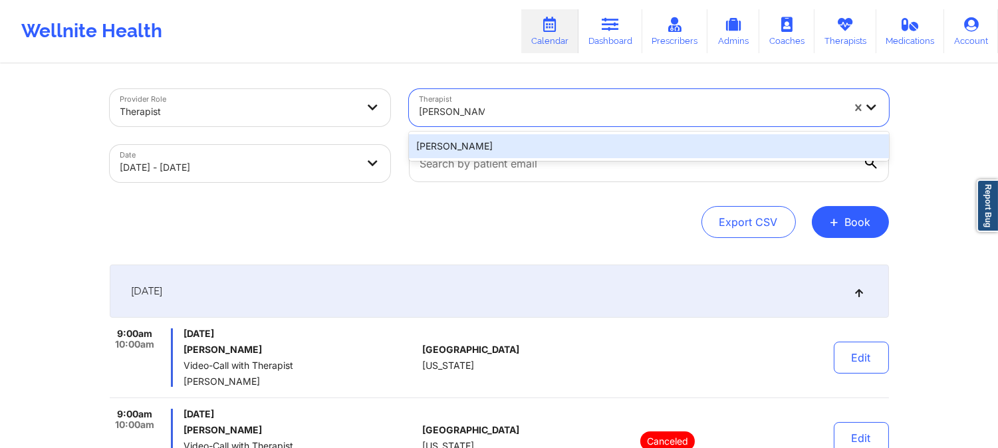
click at [523, 144] on div "[PERSON_NAME]" at bounding box center [649, 146] width 480 height 24
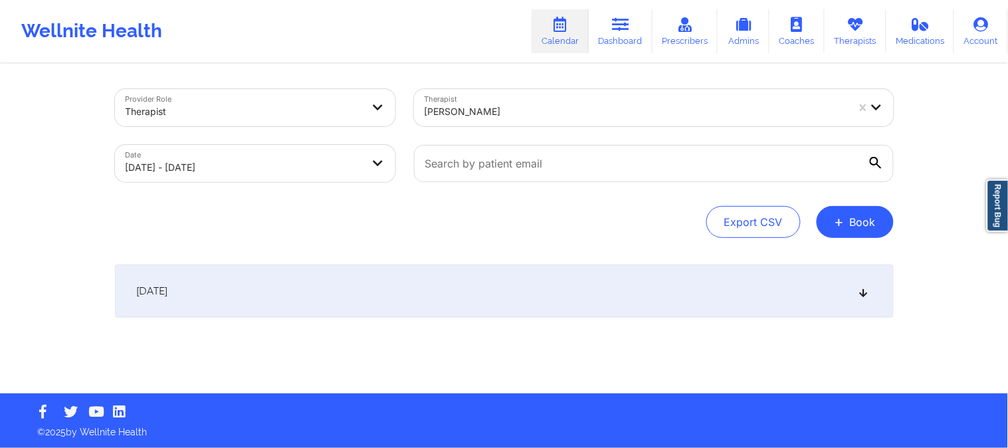
click at [519, 284] on div "[DATE]" at bounding box center [504, 291] width 779 height 53
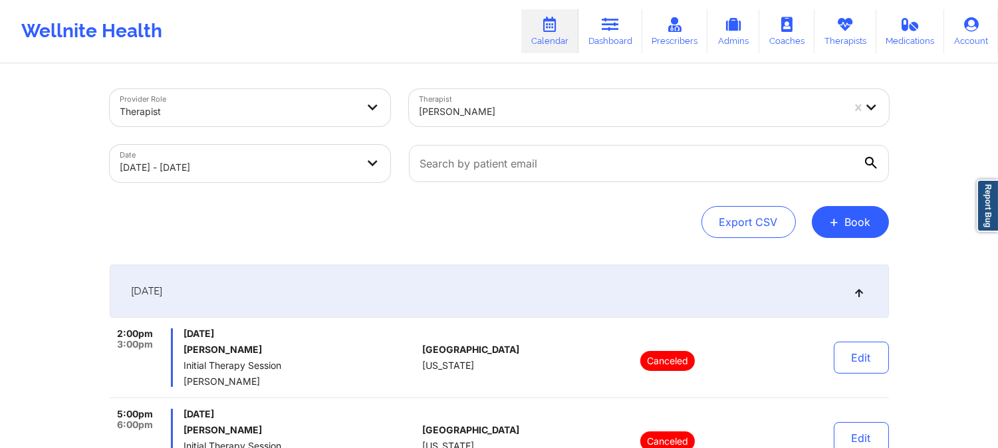
click at [464, 118] on div at bounding box center [630, 112] width 423 height 16
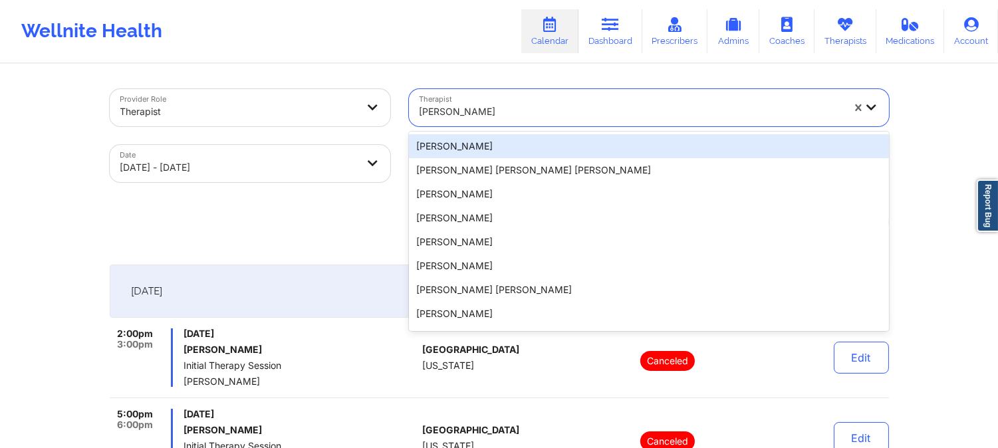
paste input "[PERSON_NAME]"
type input "[PERSON_NAME]"
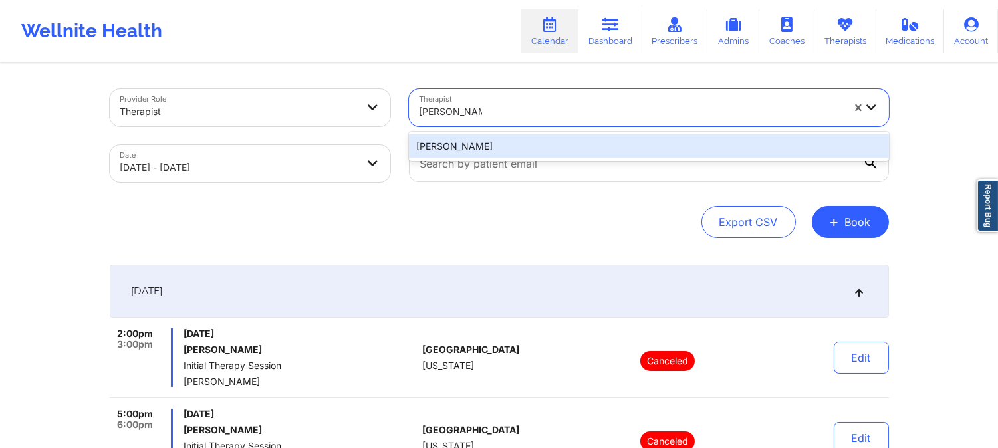
click at [542, 150] on div "[PERSON_NAME]" at bounding box center [649, 146] width 480 height 24
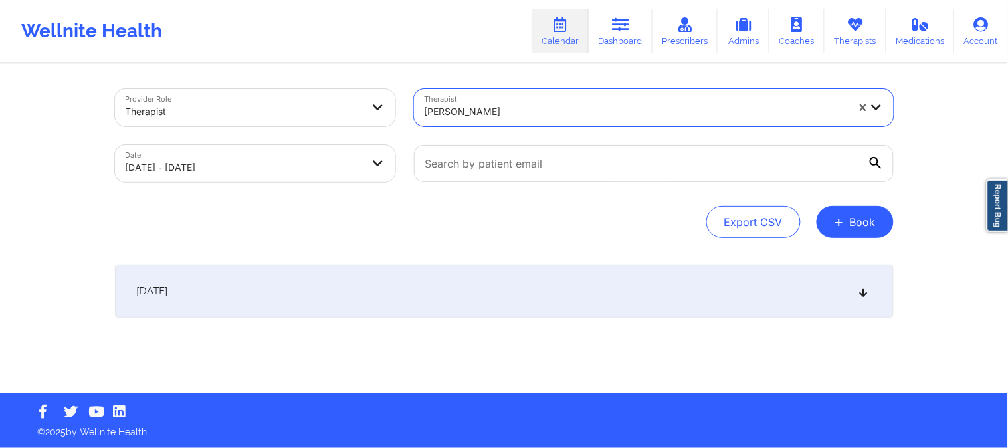
click at [537, 273] on div "[DATE]" at bounding box center [504, 291] width 779 height 53
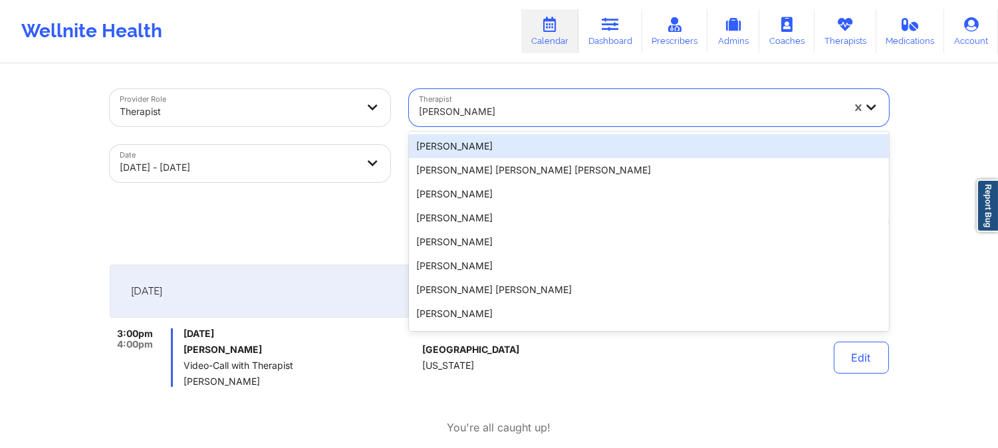
click at [520, 114] on div at bounding box center [630, 112] width 423 height 16
paste input "[PERSON_NAME]"
type input "[PERSON_NAME]"
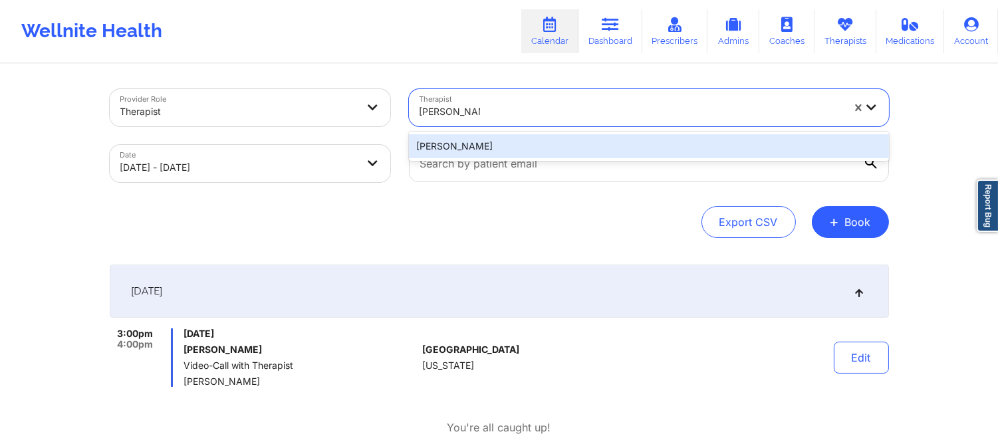
click at [528, 142] on div "[PERSON_NAME]" at bounding box center [649, 146] width 480 height 24
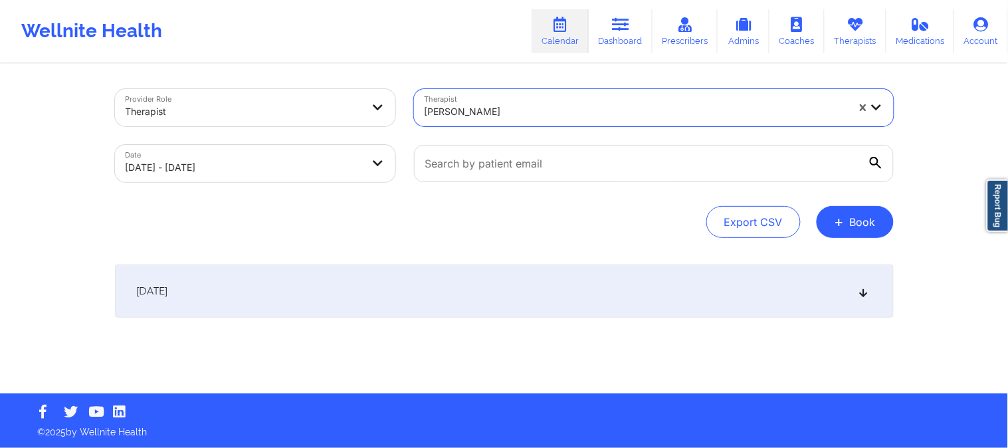
click at [553, 284] on div "[DATE]" at bounding box center [504, 291] width 779 height 53
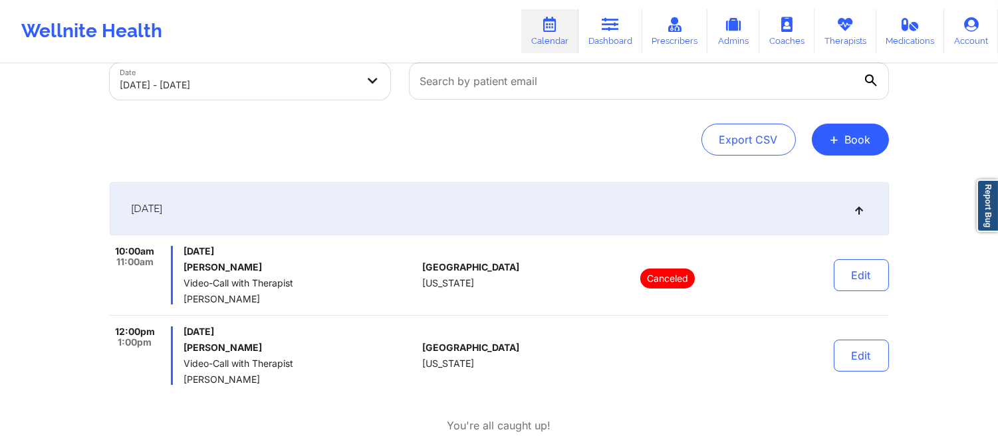
scroll to position [208, 0]
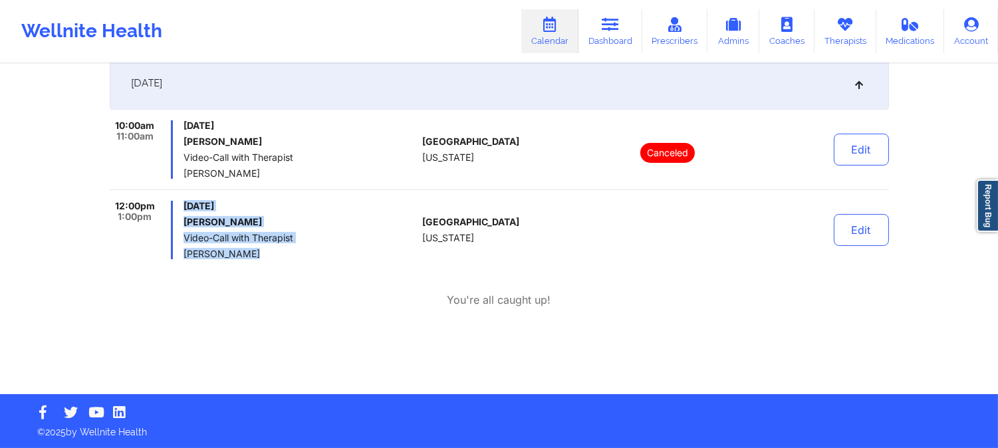
drag, startPoint x: 247, startPoint y: 254, endPoint x: 162, endPoint y: 255, distance: 85.1
click at [162, 255] on div "12:00pm 1:00pm [DATE] [PERSON_NAME] Video-Call with Therapist [PERSON_NAME]" at bounding box center [264, 230] width 308 height 58
click at [251, 251] on span "[PERSON_NAME]" at bounding box center [299, 254] width 233 height 11
drag, startPoint x: 247, startPoint y: 255, endPoint x: 181, endPoint y: 253, distance: 65.9
click at [181, 253] on div "12:00pm 1:00pm [DATE] [PERSON_NAME] Video-Call with Therapist [PERSON_NAME]" at bounding box center [264, 230] width 308 height 58
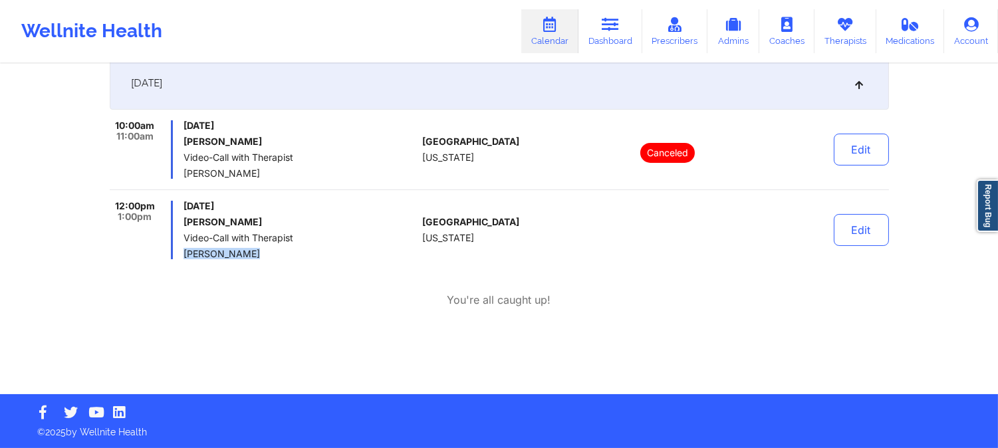
copy span "[PERSON_NAME]"
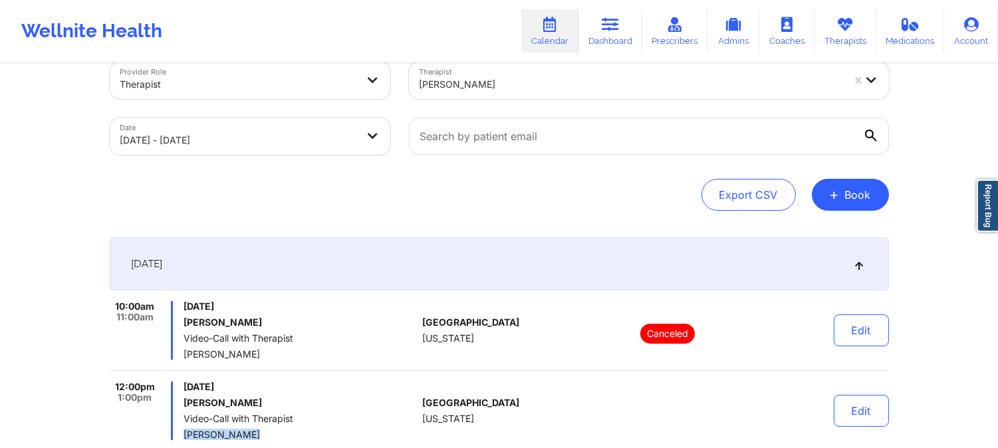
scroll to position [0, 0]
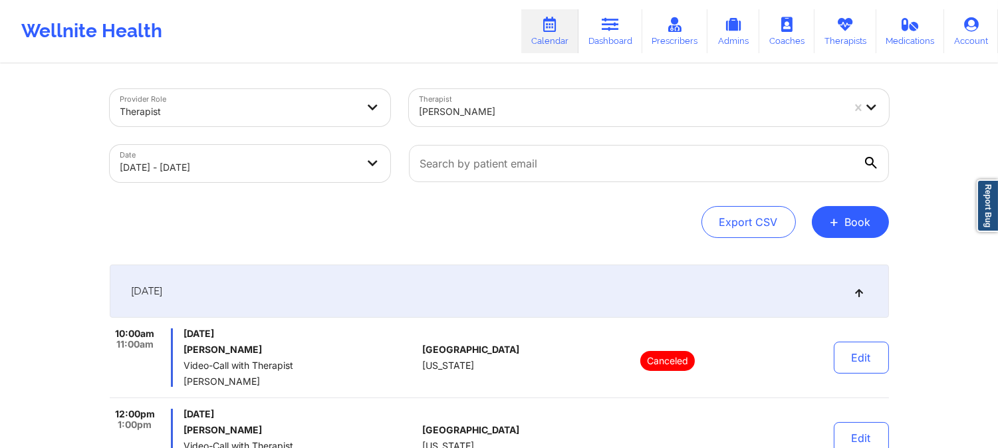
click at [552, 114] on div at bounding box center [630, 112] width 423 height 16
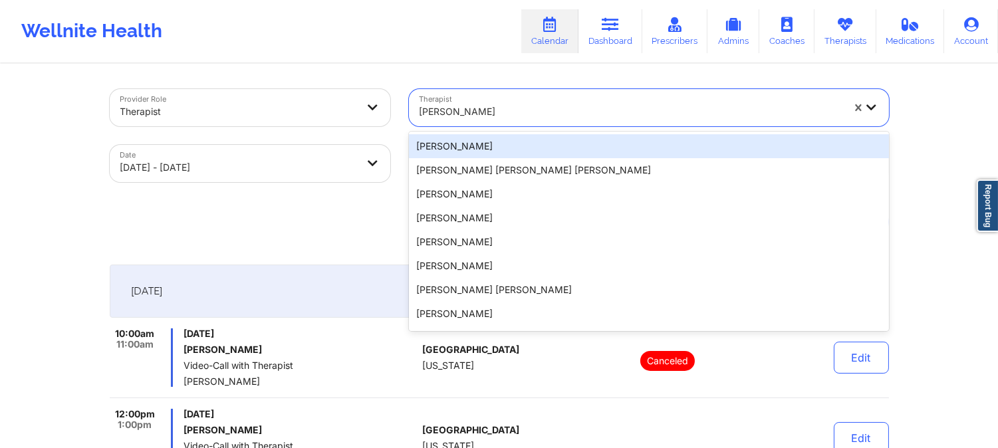
paste input "[PERSON_NAME]"
type input "[PERSON_NAME]"
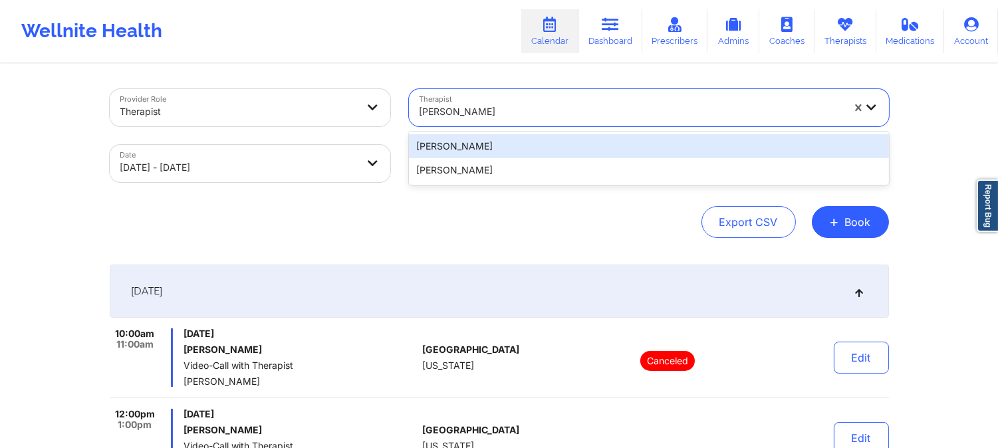
click at [548, 144] on div "[PERSON_NAME]" at bounding box center [649, 146] width 480 height 24
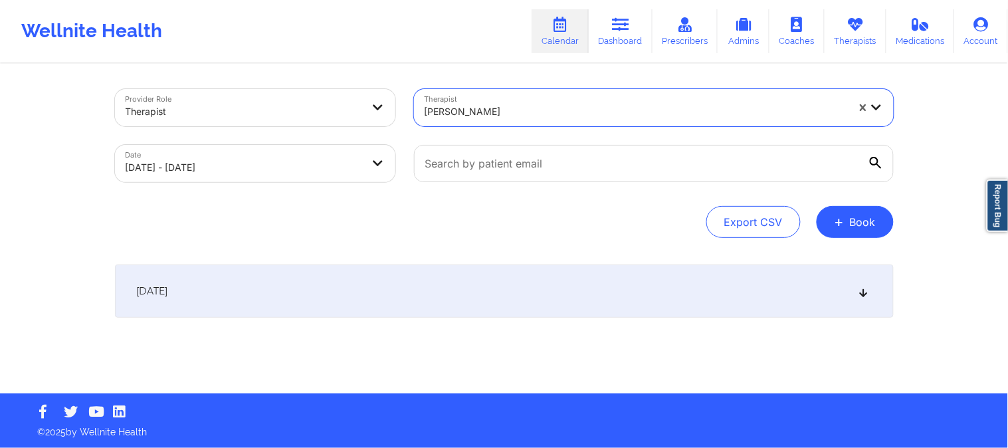
click at [489, 303] on div "[DATE]" at bounding box center [504, 291] width 779 height 53
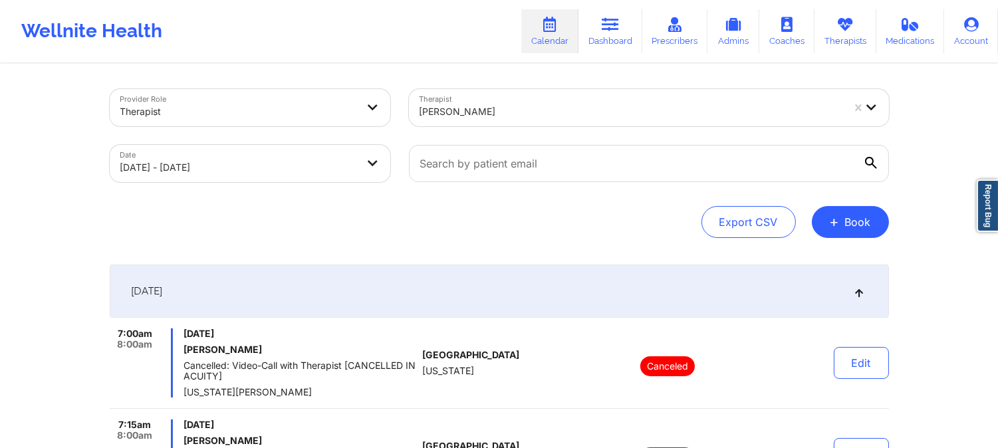
click at [560, 121] on div "[PERSON_NAME]" at bounding box center [630, 111] width 423 height 29
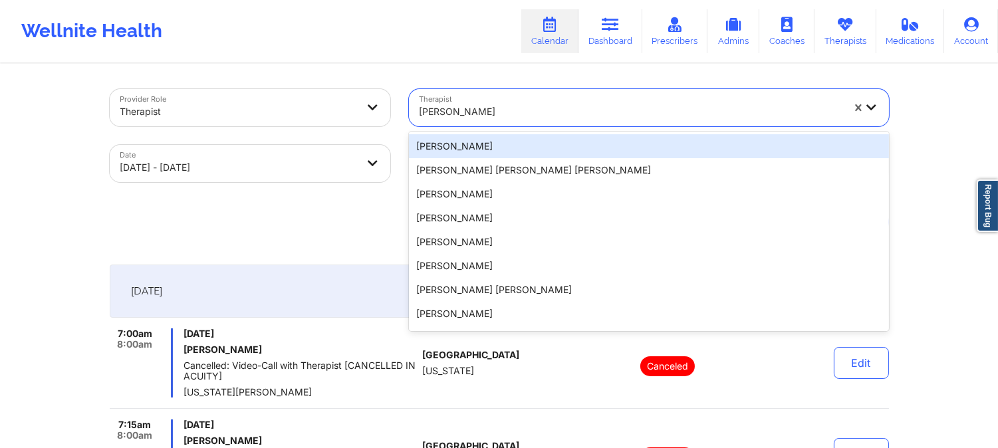
paste input "[PERSON_NAME]"
type input "[PERSON_NAME]"
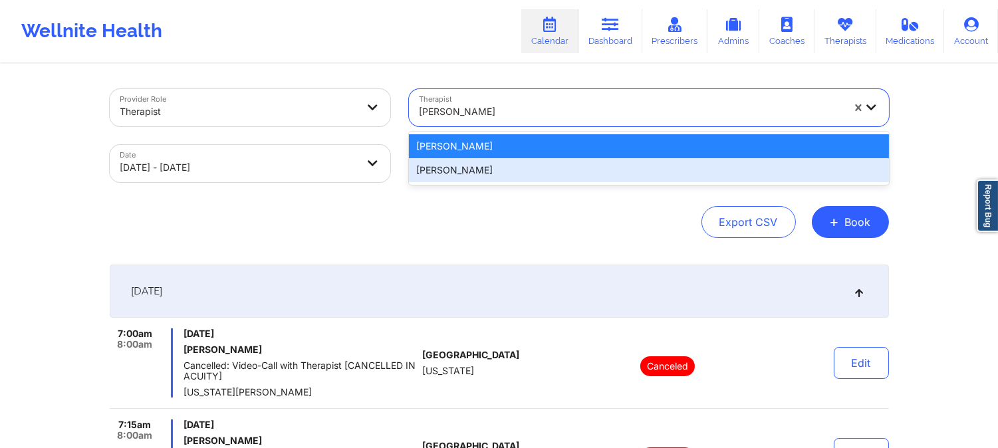
click at [530, 165] on div "[PERSON_NAME]" at bounding box center [649, 170] width 480 height 24
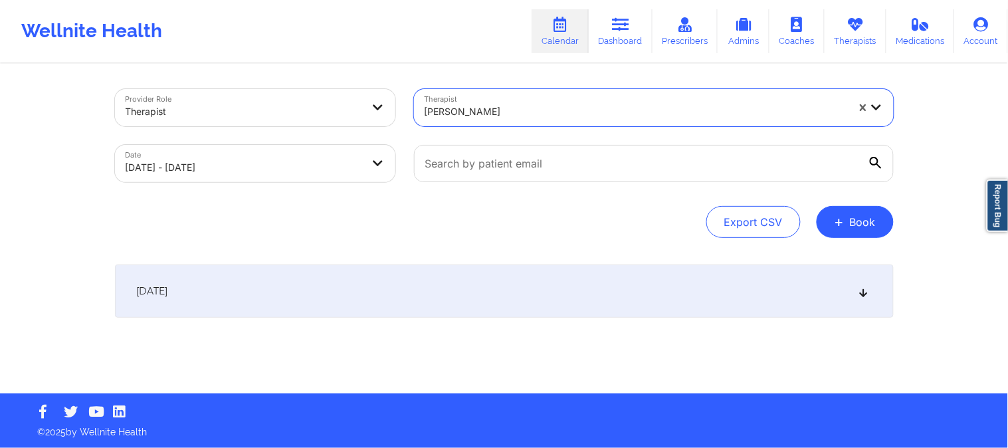
click at [522, 274] on div "[DATE]" at bounding box center [504, 291] width 779 height 53
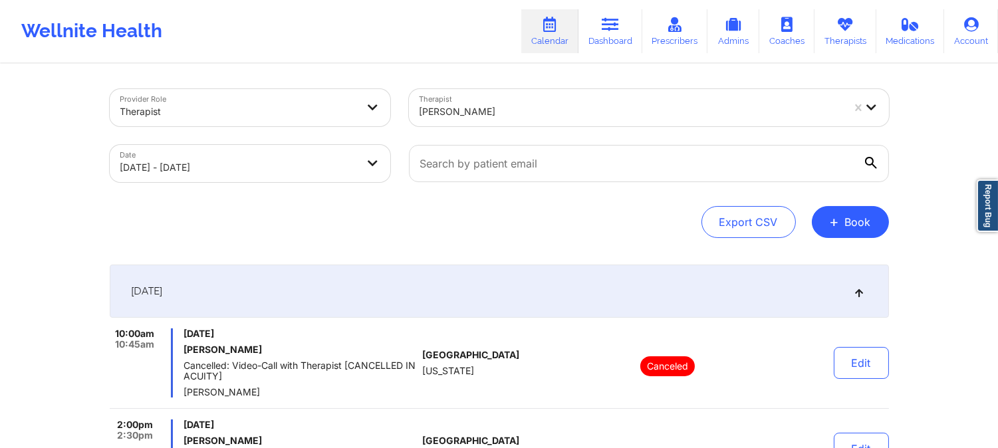
click at [488, 107] on div at bounding box center [630, 112] width 423 height 16
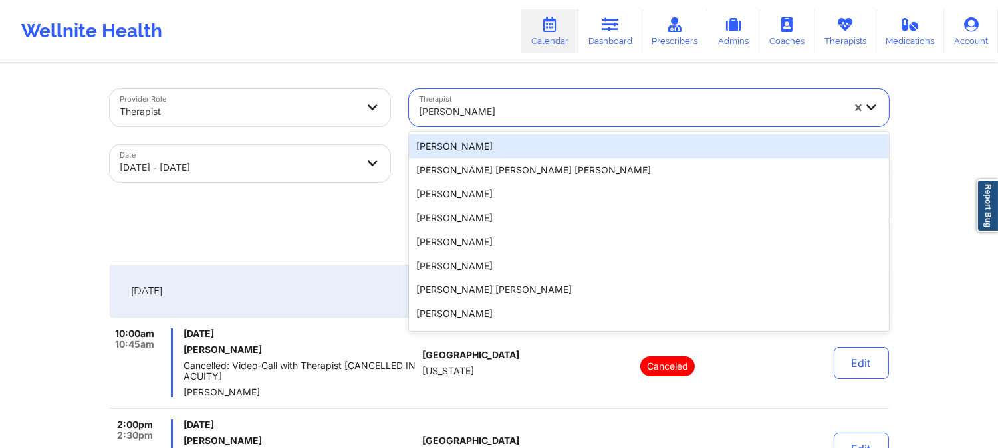
paste input "[PERSON_NAME]"
type input "[PERSON_NAME]"
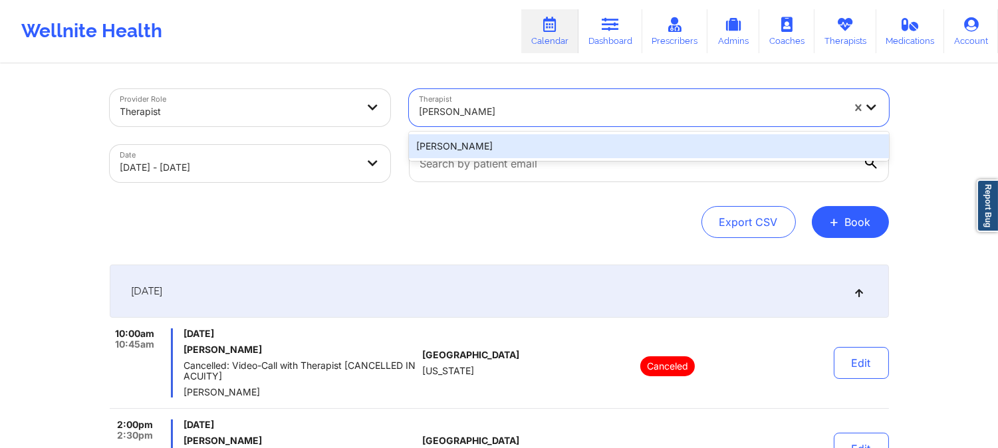
click at [506, 144] on div "[PERSON_NAME]" at bounding box center [649, 146] width 480 height 24
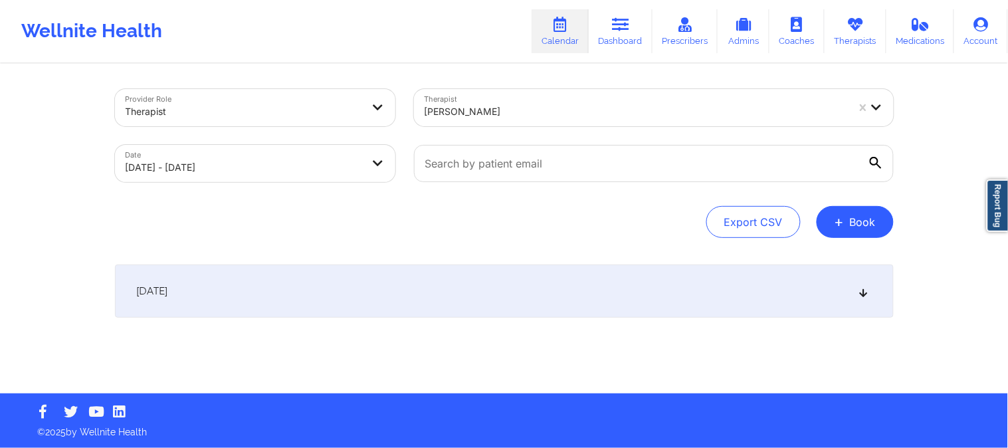
click at [477, 284] on div "[DATE]" at bounding box center [504, 291] width 779 height 53
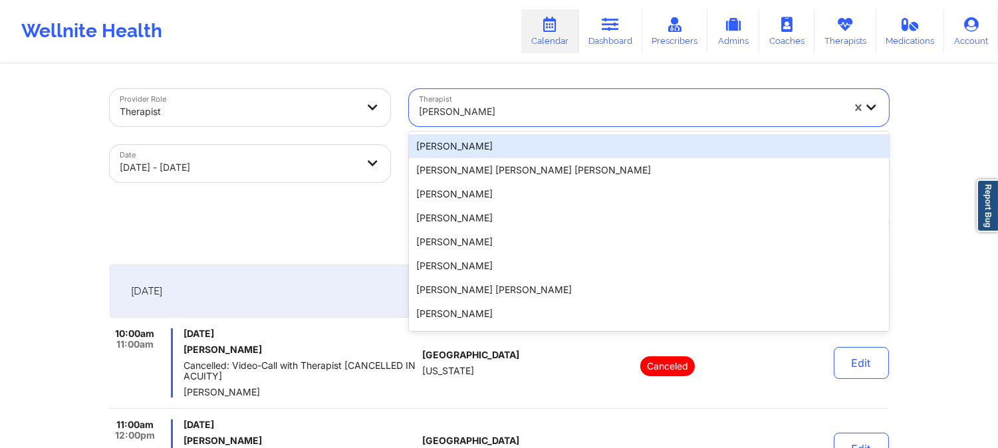
click at [539, 110] on div at bounding box center [630, 112] width 423 height 16
paste input "[PERSON_NAME]"
type input "[PERSON_NAME]"
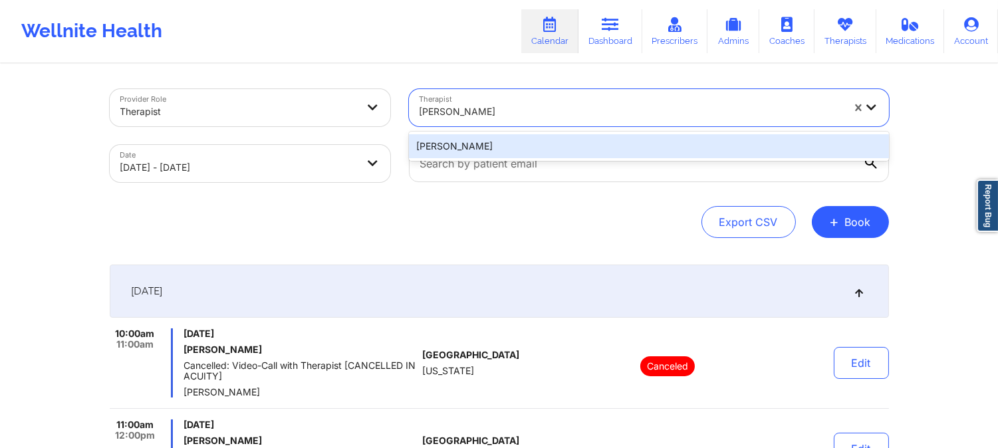
click at [532, 137] on div "[PERSON_NAME]" at bounding box center [649, 146] width 480 height 24
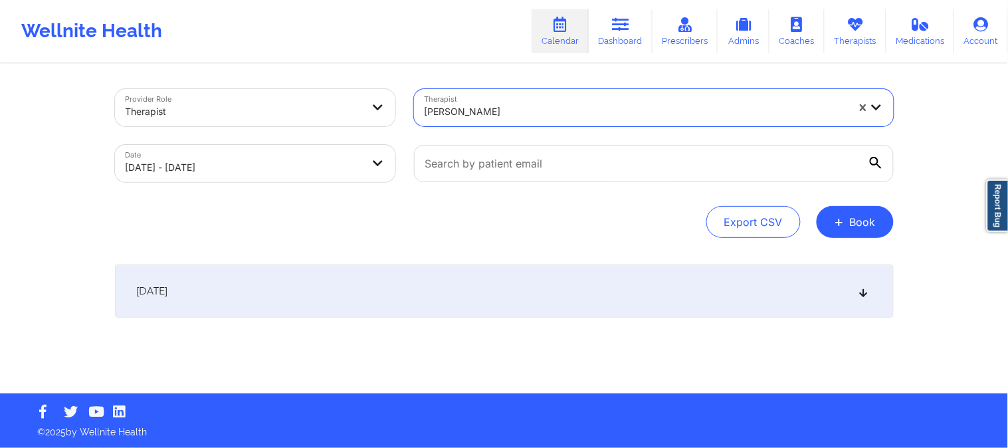
click at [493, 273] on div "[DATE]" at bounding box center [504, 291] width 779 height 53
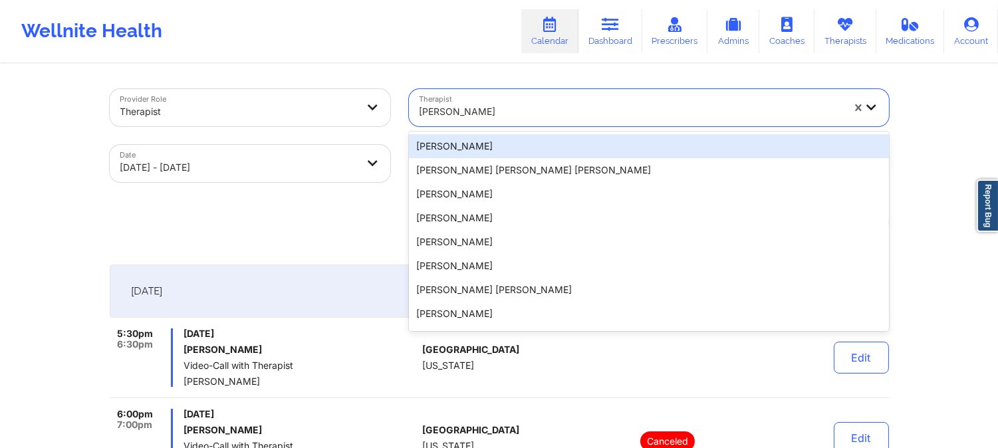
click at [489, 104] on div at bounding box center [630, 112] width 423 height 16
paste input "[PERSON_NAME]"
type input "[PERSON_NAME]"
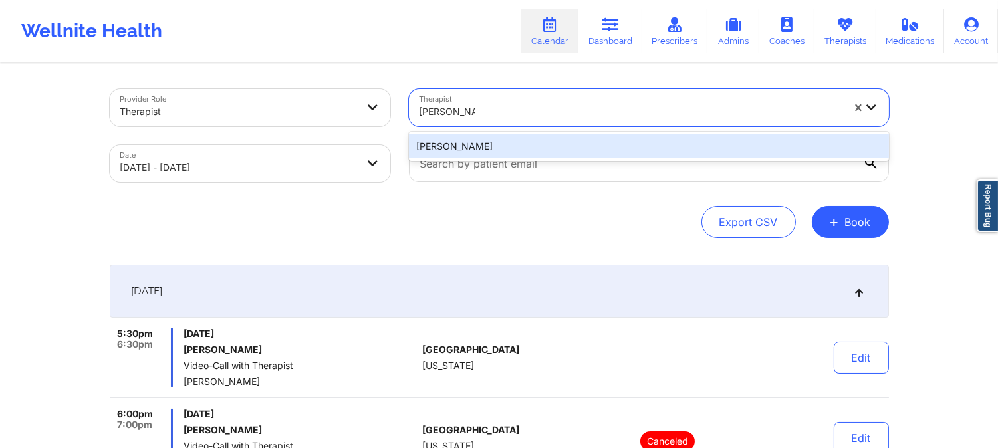
click at [522, 150] on div "[PERSON_NAME]" at bounding box center [649, 146] width 480 height 24
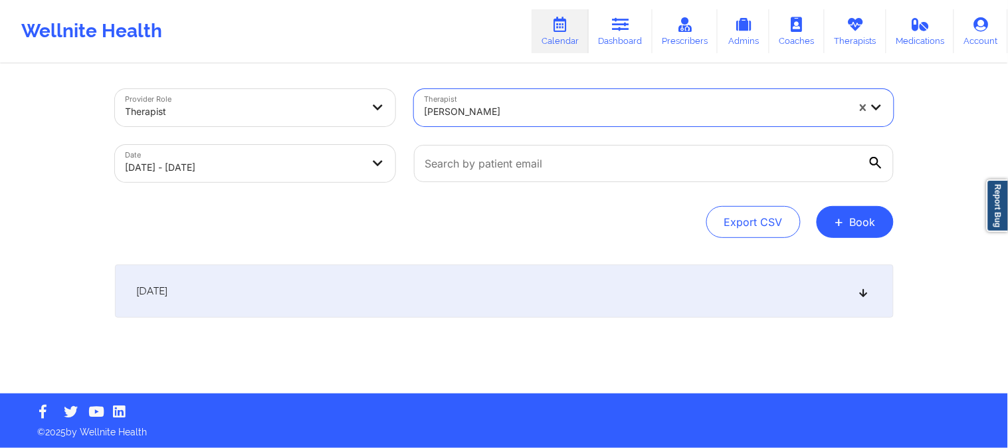
click at [503, 286] on div "[DATE]" at bounding box center [504, 291] width 779 height 53
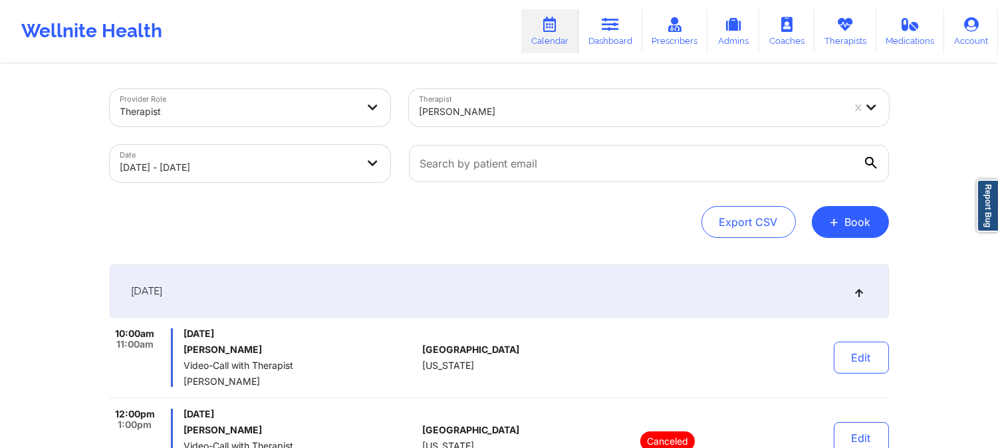
click at [468, 109] on div at bounding box center [630, 112] width 423 height 16
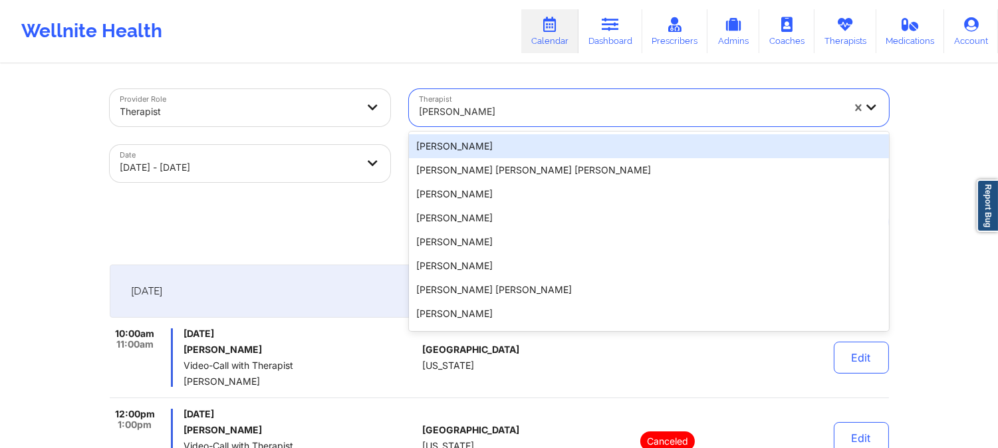
paste input "[PERSON_NAME]"
type input "[PERSON_NAME]"
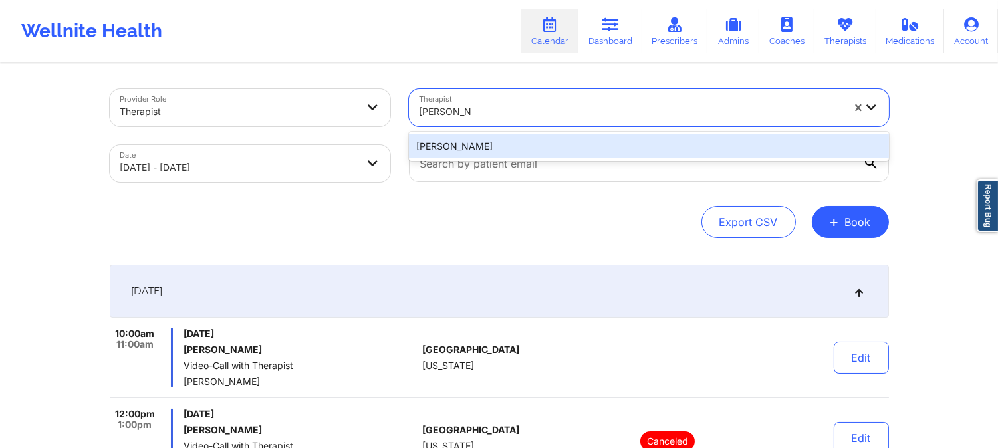
click at [535, 149] on div "[PERSON_NAME]" at bounding box center [649, 146] width 480 height 24
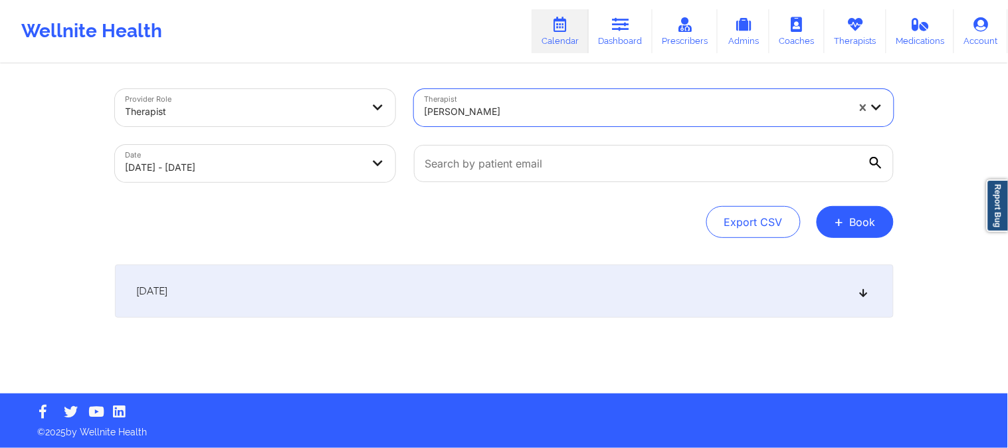
click at [518, 284] on div "[DATE]" at bounding box center [504, 291] width 779 height 53
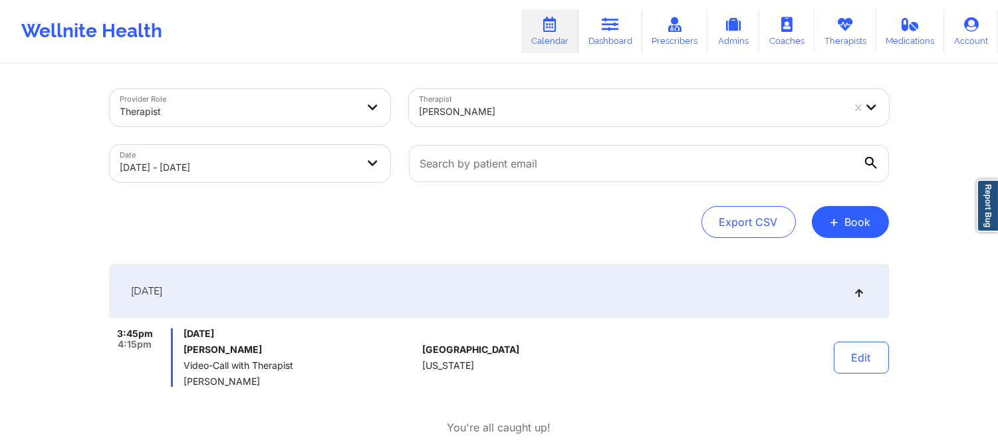
click at [547, 114] on div at bounding box center [630, 112] width 423 height 16
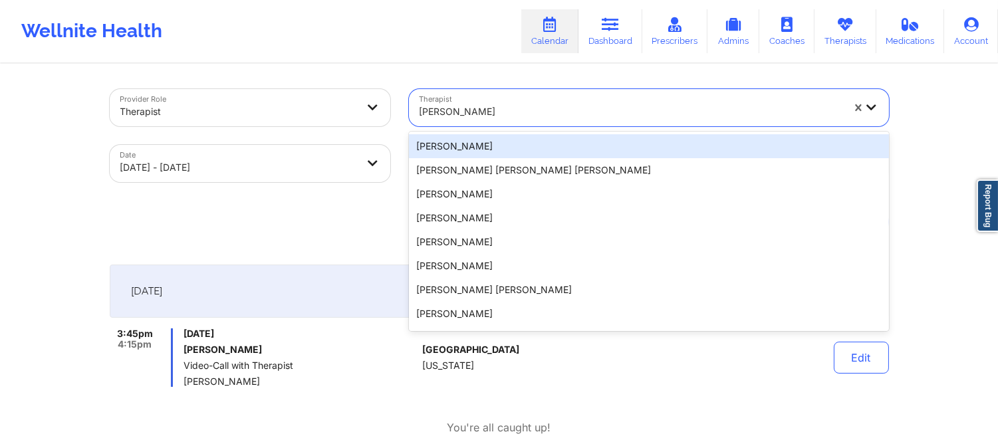
paste input "[PERSON_NAME]"
type input "[PERSON_NAME]"
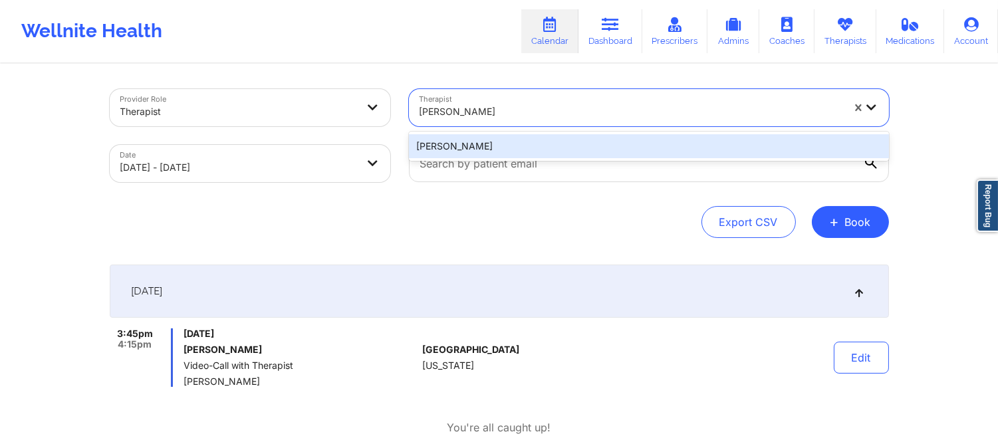
click at [550, 142] on div "[PERSON_NAME]" at bounding box center [649, 146] width 480 height 24
drag, startPoint x: 552, startPoint y: 135, endPoint x: 550, endPoint y: 142, distance: 7.8
click at [550, 142] on div at bounding box center [648, 164] width 499 height 56
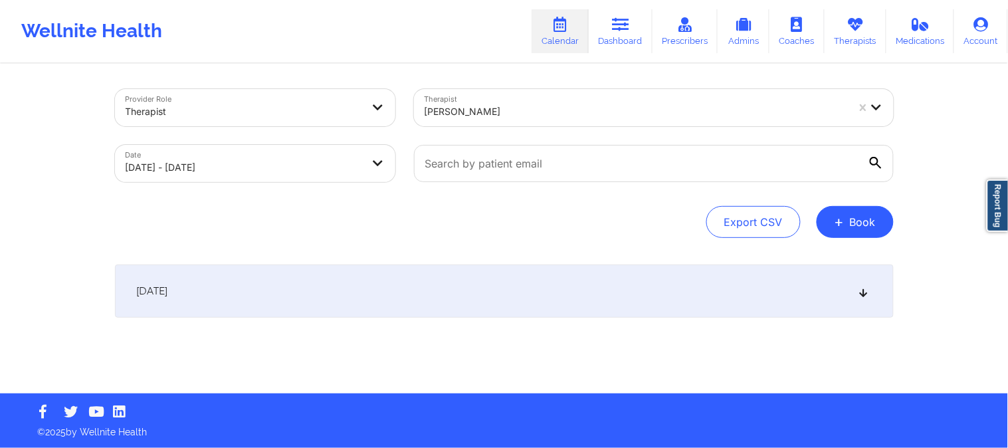
click at [527, 286] on div "[DATE]" at bounding box center [504, 291] width 779 height 53
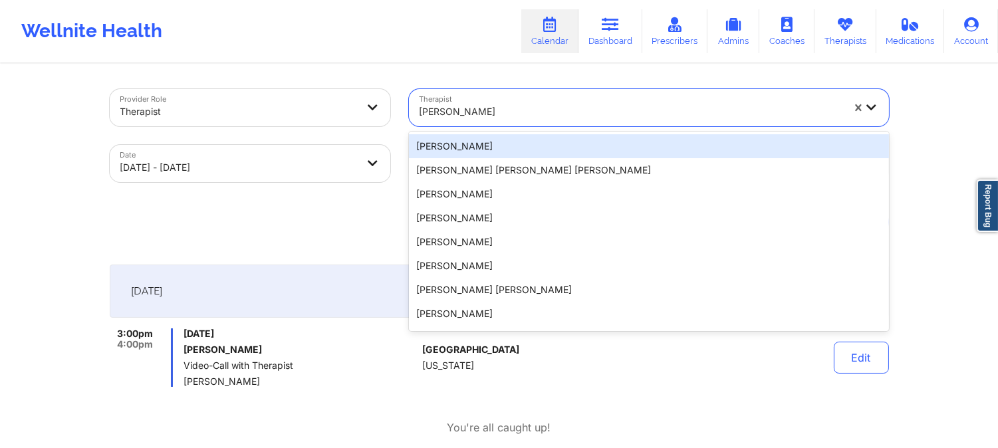
click at [574, 107] on div at bounding box center [630, 112] width 423 height 16
paste input "[PERSON_NAME]"
type input "[PERSON_NAME]"
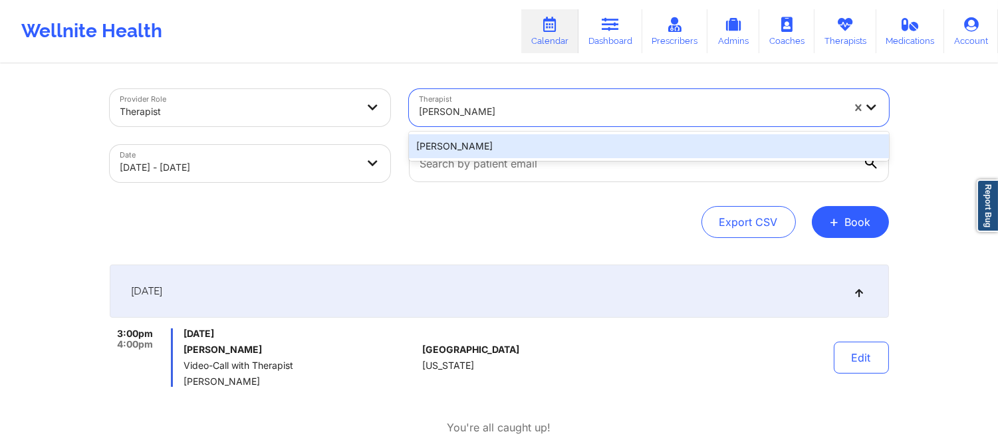
click at [550, 151] on div "[PERSON_NAME]" at bounding box center [649, 146] width 480 height 24
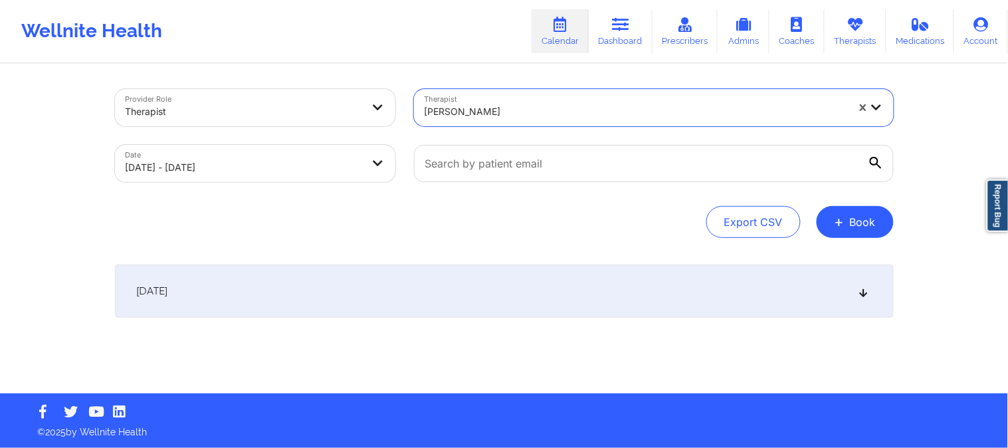
click at [590, 262] on div "Provider Role Therapist Therapist option [PERSON_NAME], selected. [PERSON_NAME]…" at bounding box center [505, 229] width 798 height 328
click at [585, 275] on div "[DATE]" at bounding box center [504, 291] width 779 height 53
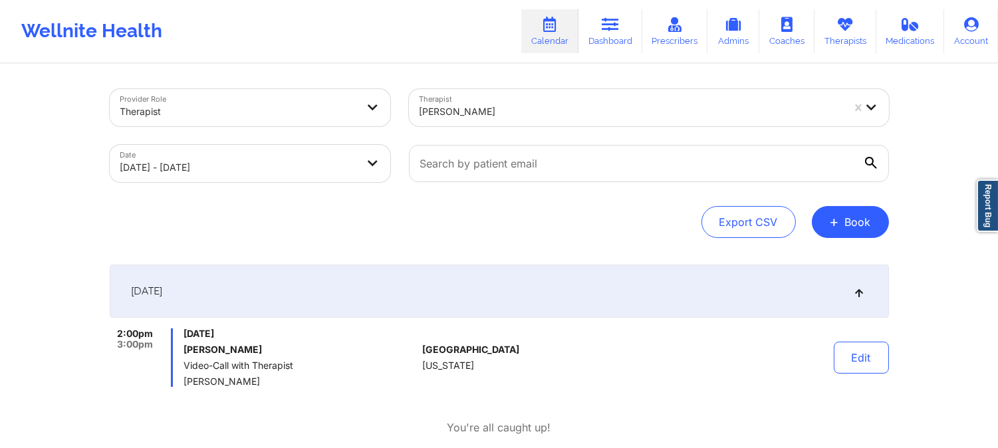
click at [469, 97] on div "[PERSON_NAME]" at bounding box center [630, 111] width 423 height 29
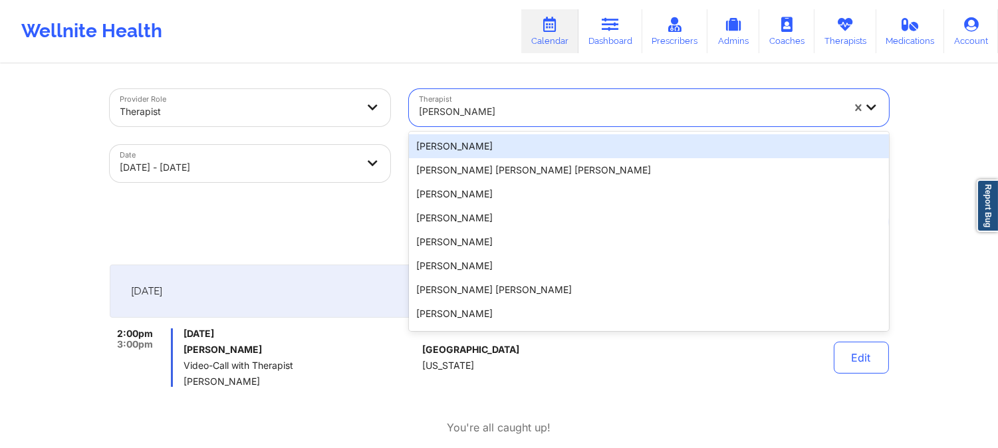
paste input "Dashima Green"
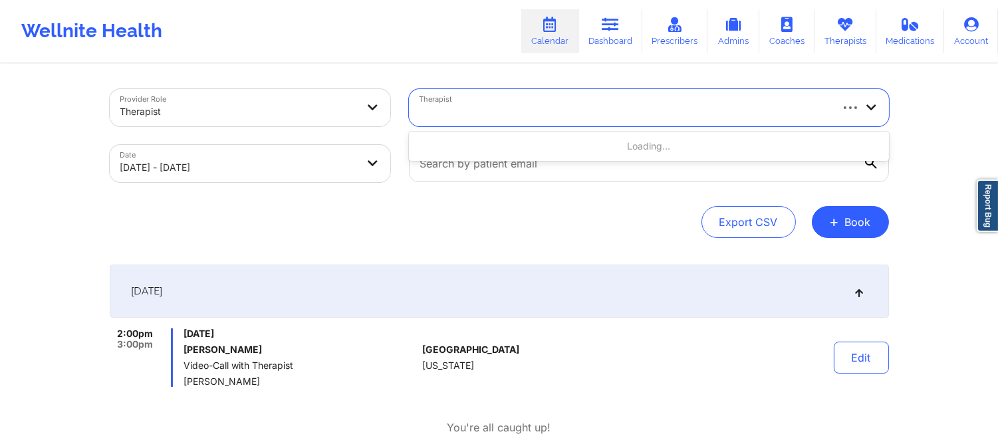
type input "Dashima Green"
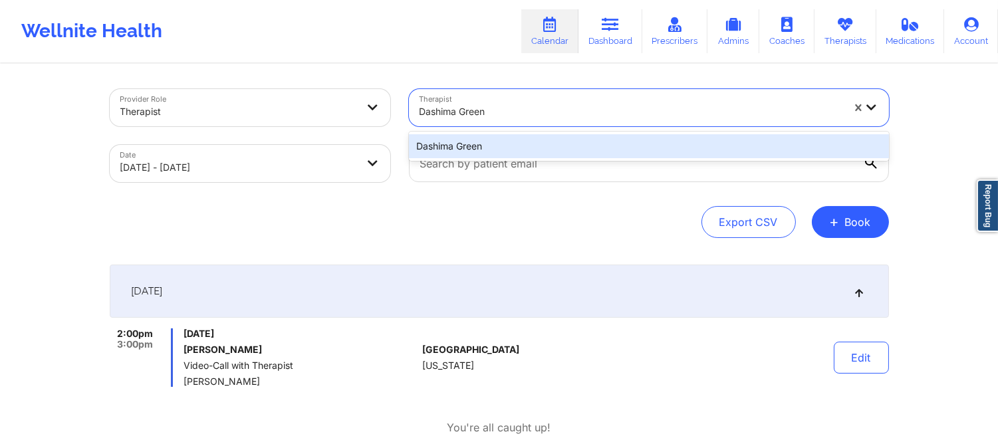
click at [515, 144] on div "Dashima Green" at bounding box center [649, 146] width 480 height 24
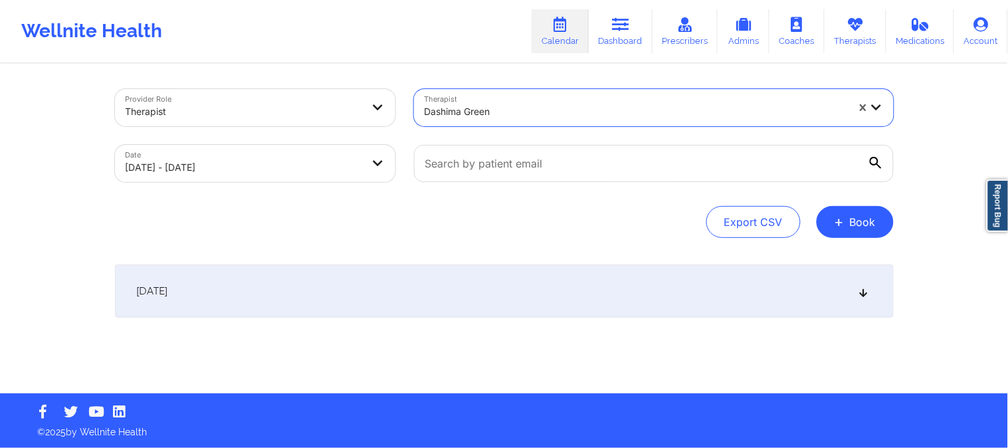
click at [529, 275] on div "[DATE]" at bounding box center [504, 291] width 779 height 53
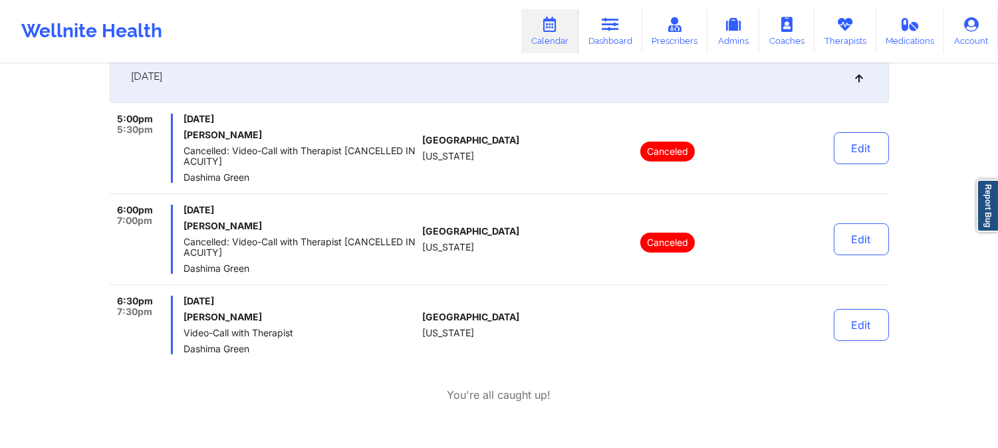
scroll to position [221, 0]
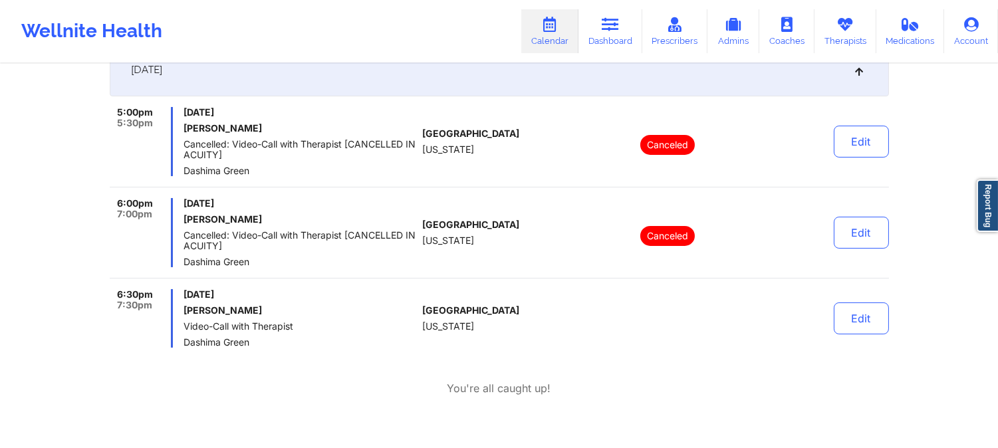
click at [493, 244] on div "[GEOGRAPHIC_DATA] [US_STATE]" at bounding box center [496, 232] width 148 height 69
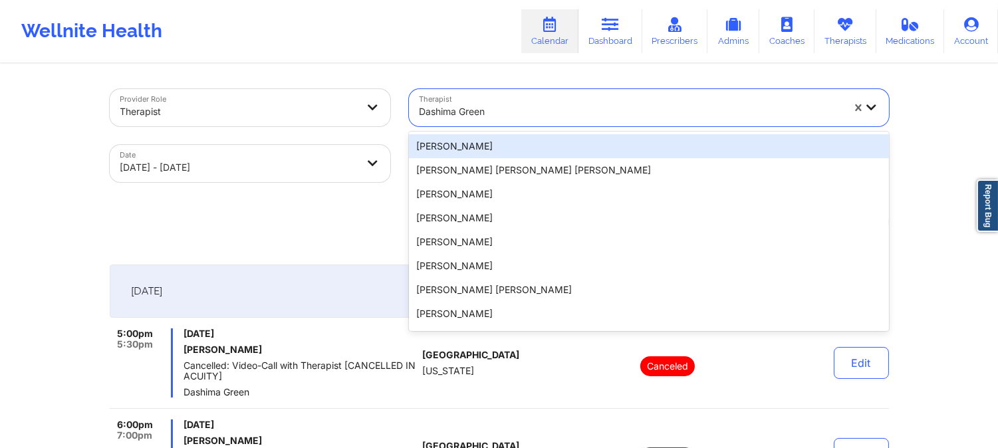
click at [516, 108] on div at bounding box center [630, 112] width 423 height 16
paste input "[PERSON_NAME]"
type input "[PERSON_NAME]"
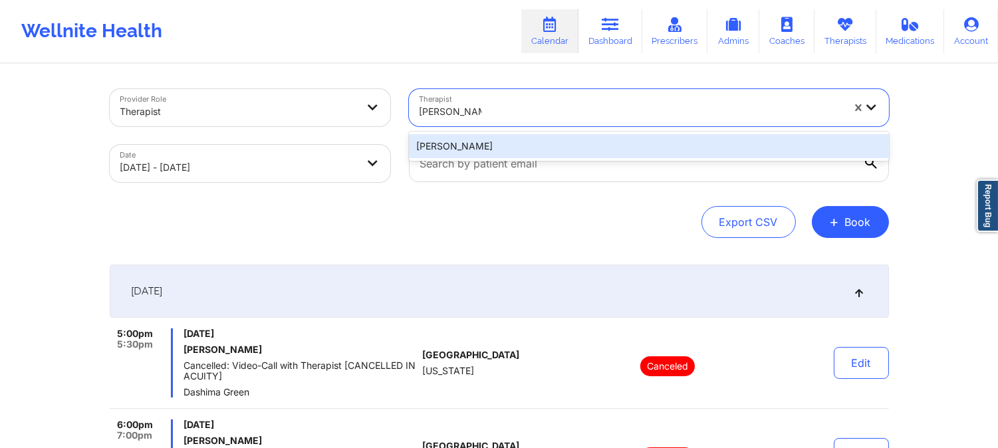
click at [552, 146] on div "[PERSON_NAME]" at bounding box center [649, 146] width 480 height 24
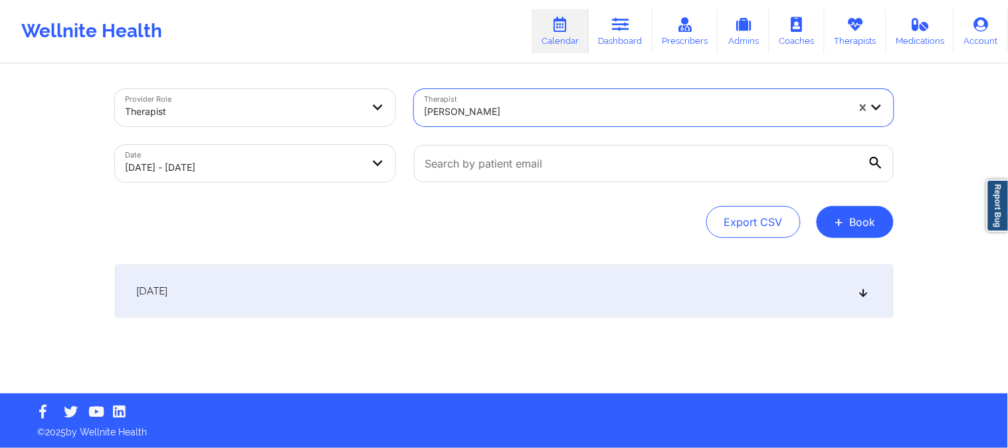
click at [506, 277] on div "[DATE]" at bounding box center [504, 291] width 779 height 53
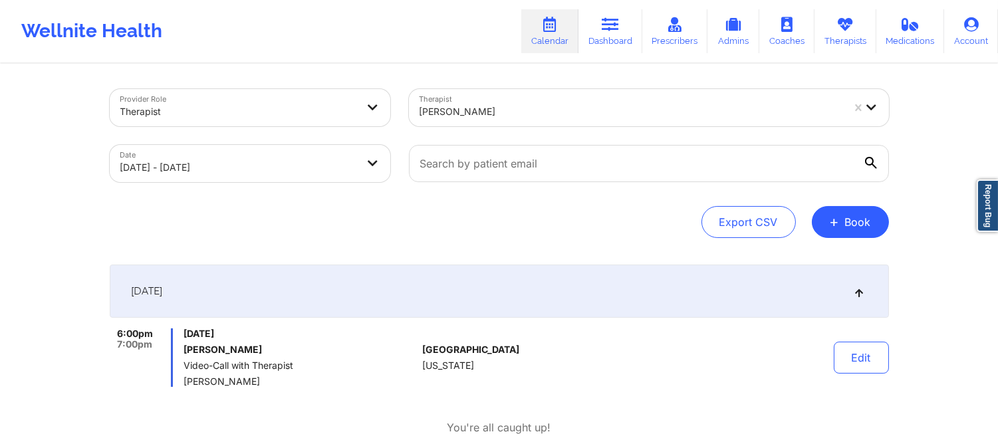
click at [543, 108] on div at bounding box center [630, 112] width 423 height 16
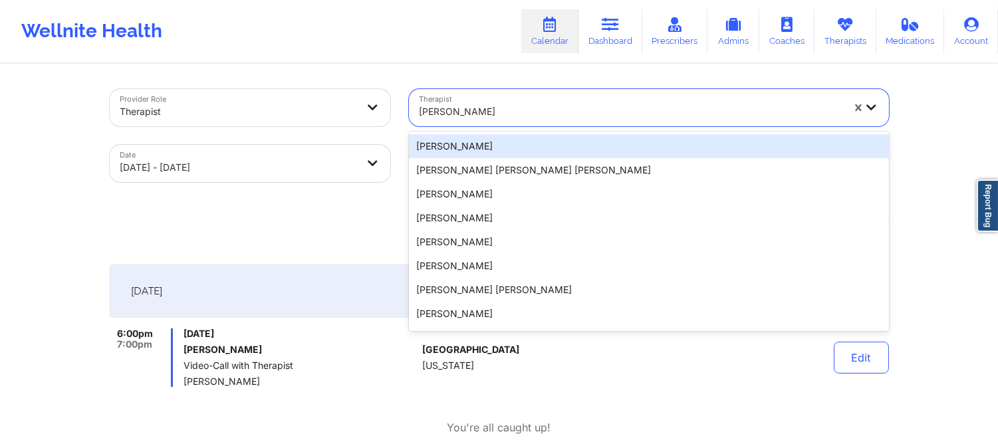
paste input "[PERSON_NAME]"
type input "[PERSON_NAME]"
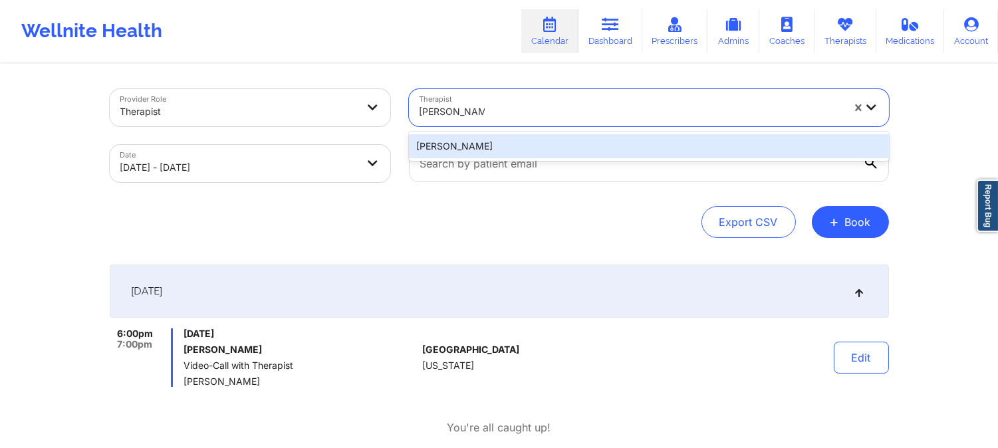
click at [456, 148] on div "[PERSON_NAME]" at bounding box center [649, 146] width 480 height 24
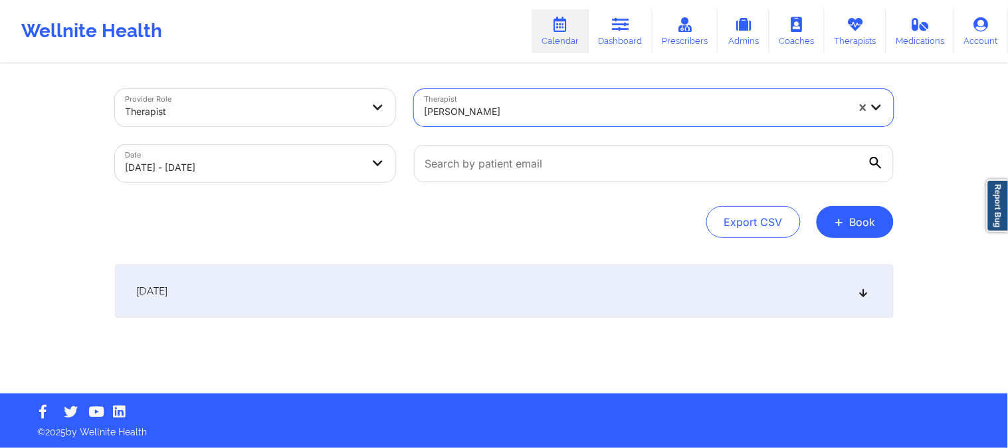
click at [516, 263] on div "Provider Role Therapist Therapist option [PERSON_NAME], selected. [PERSON_NAME]…" at bounding box center [505, 229] width 798 height 328
click at [512, 274] on div "[DATE]" at bounding box center [504, 291] width 779 height 53
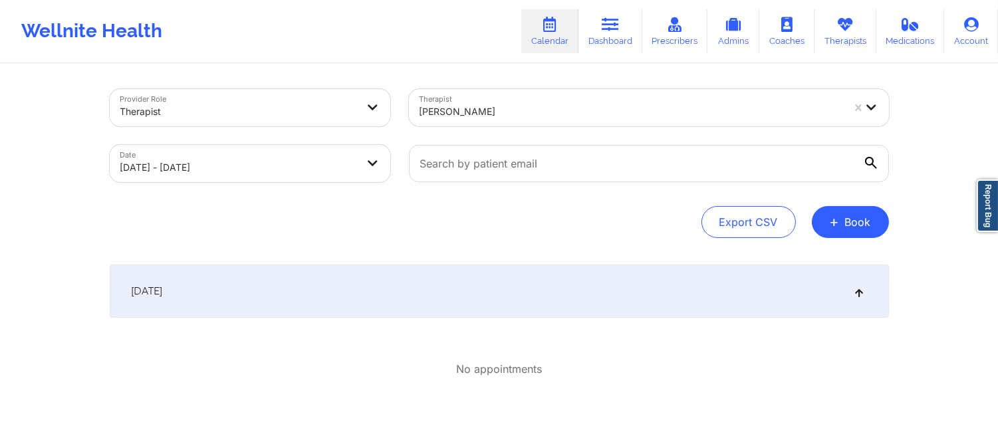
scroll to position [69, 0]
